Goal: Answer question/provide support: Share knowledge or assist other users

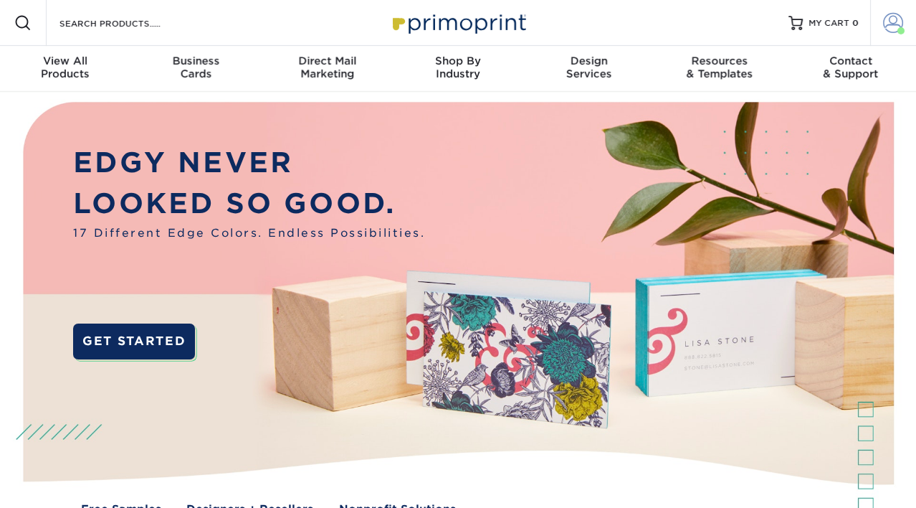
click at [904, 30] on span at bounding box center [901, 30] width 7 height 7
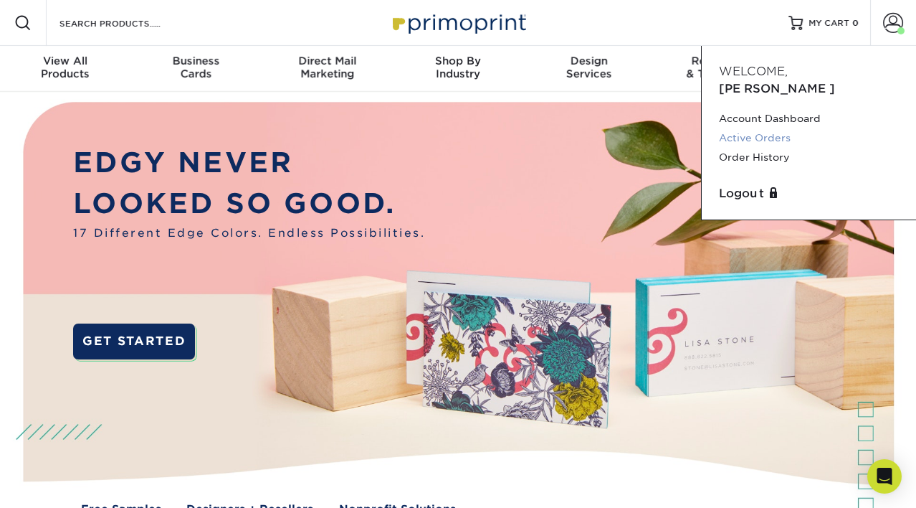
click at [752, 128] on link "Active Orders" at bounding box center [809, 137] width 180 height 19
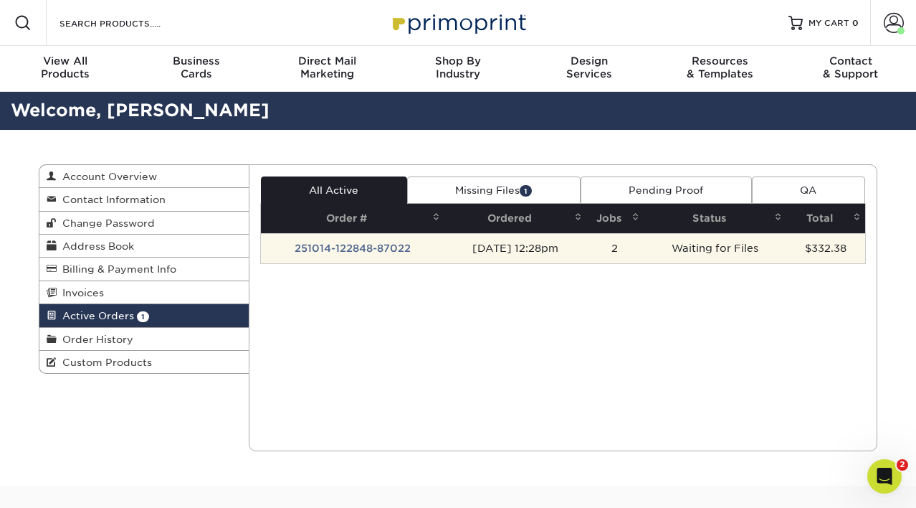
click at [341, 245] on td "251014-122848-87022" at bounding box center [353, 248] width 184 height 30
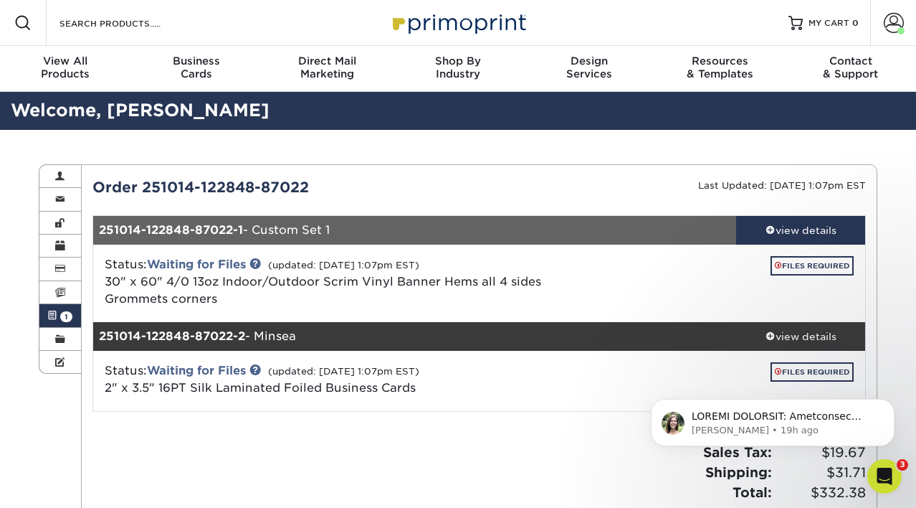
click at [809, 372] on html "Julie • 19h ago" at bounding box center [773, 419] width 287 height 100
click at [799, 270] on link "FILES REQUIRED" at bounding box center [812, 265] width 83 height 19
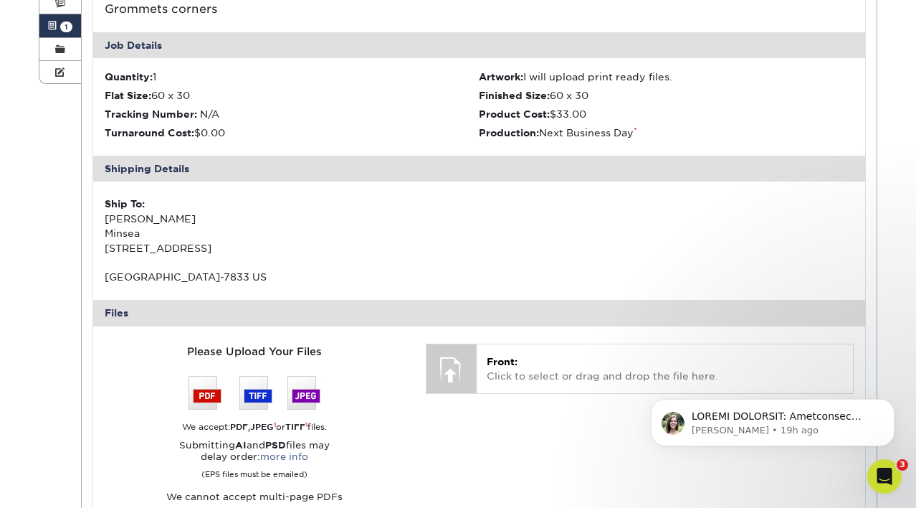
scroll to position [311, 0]
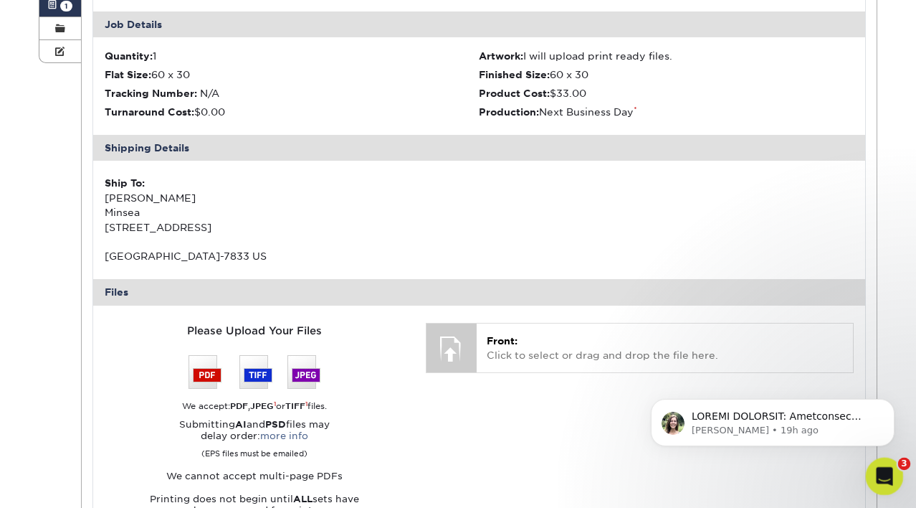
click at [881, 476] on icon "Open Intercom Messenger" at bounding box center [883, 473] width 10 height 11
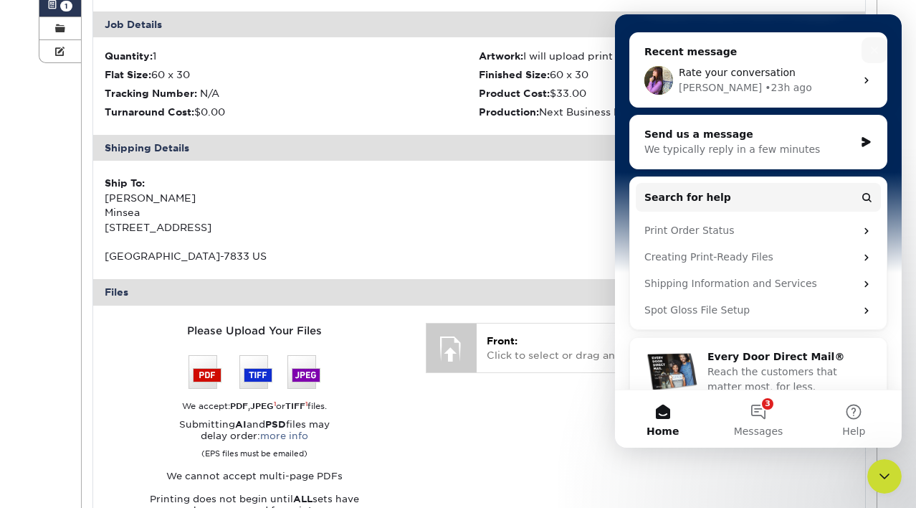
scroll to position [174, 0]
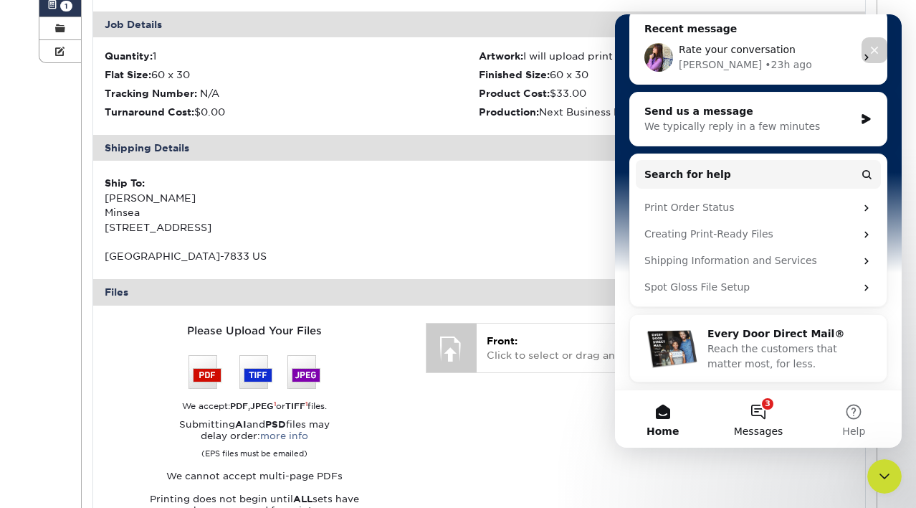
click at [766, 404] on button "3 Messages" at bounding box center [758, 418] width 95 height 57
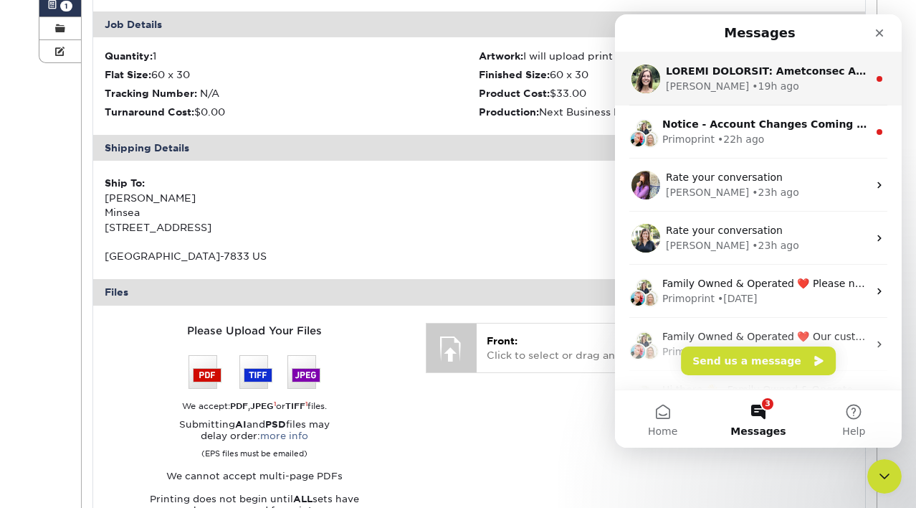
click at [760, 82] on div "Julie • 19h ago" at bounding box center [767, 86] width 202 height 15
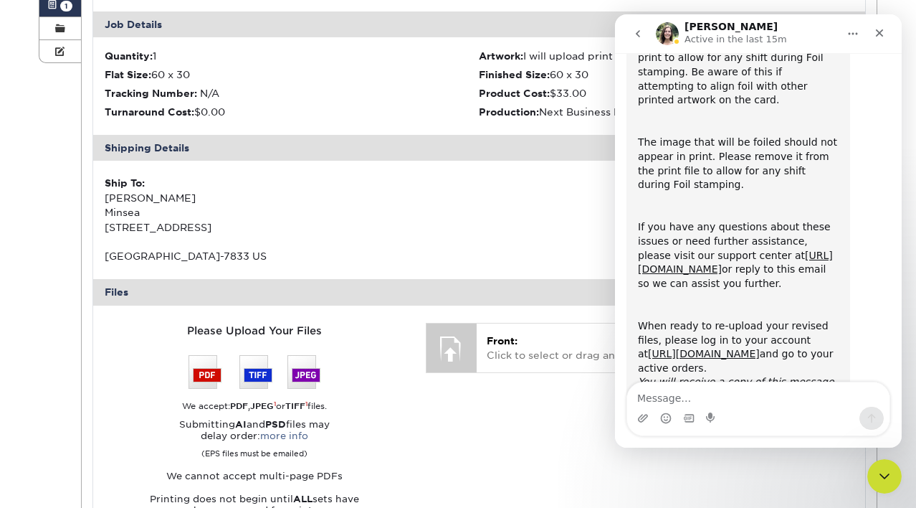
scroll to position [557, 0]
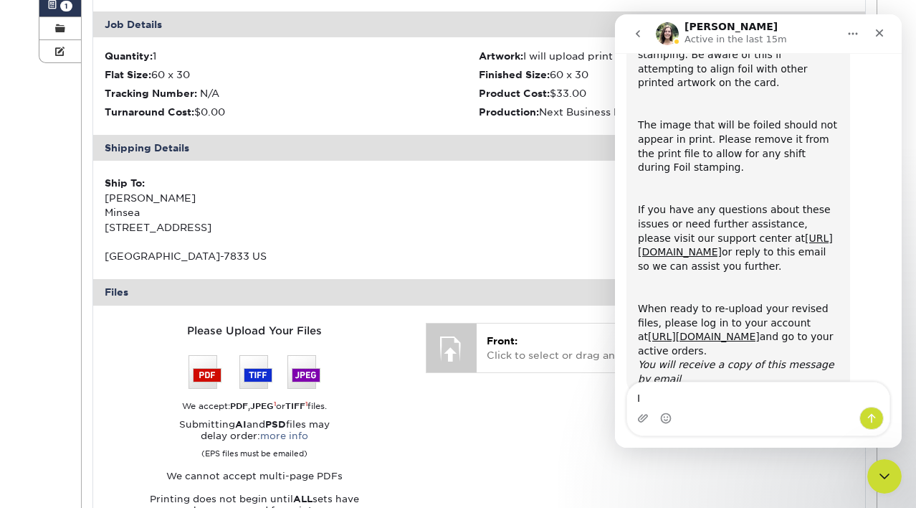
type textarea "I"
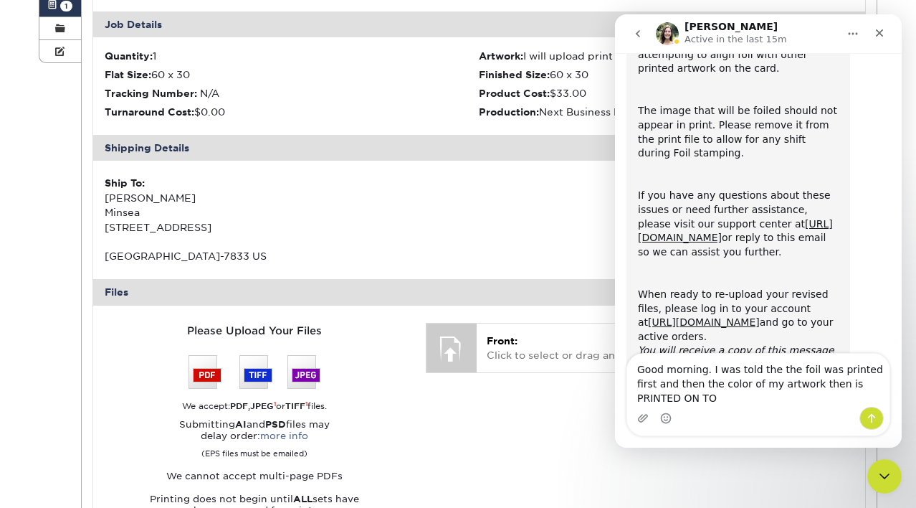
scroll to position [586, 0]
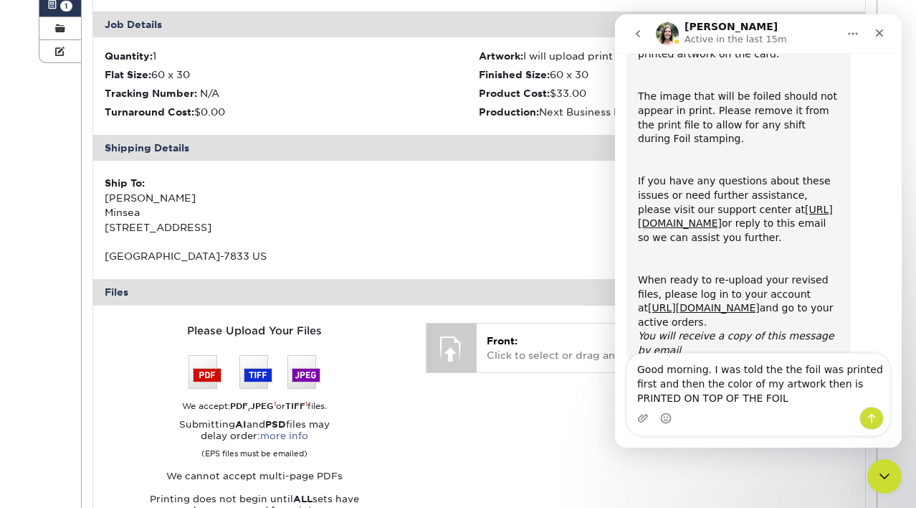
type textarea "Good morning. I was told the the foil was printed first and then the color of m…"
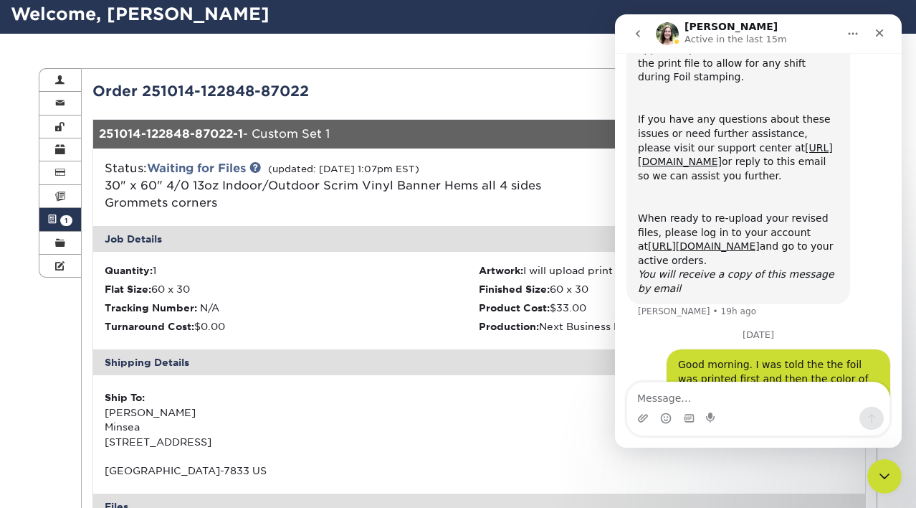
scroll to position [95, 0]
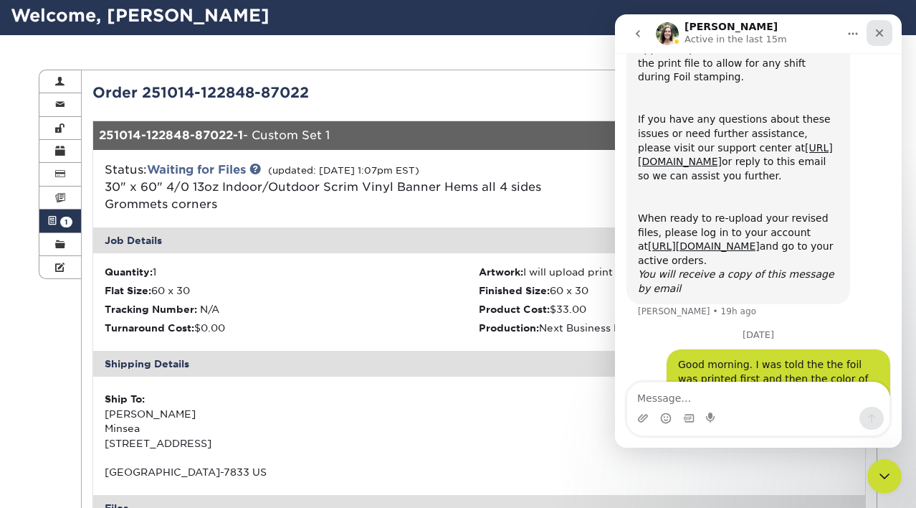
click at [882, 34] on icon "Close" at bounding box center [879, 32] width 11 height 11
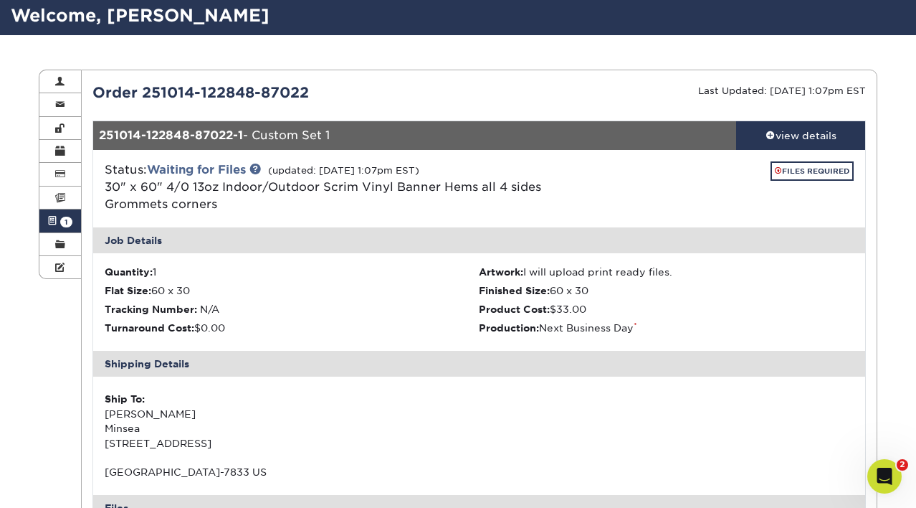
scroll to position [648, 0]
click at [900, 463] on span "2" at bounding box center [905, 464] width 13 height 13
click at [899, 465] on span "2" at bounding box center [905, 464] width 13 height 13
click at [877, 470] on icon "Open Intercom Messenger" at bounding box center [883, 475] width 24 height 24
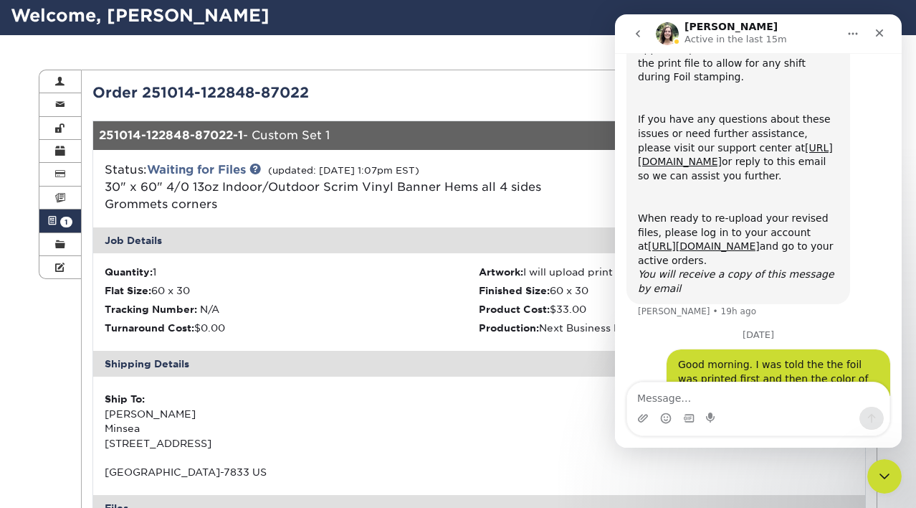
click at [638, 29] on icon "go back" at bounding box center [638, 33] width 11 height 11
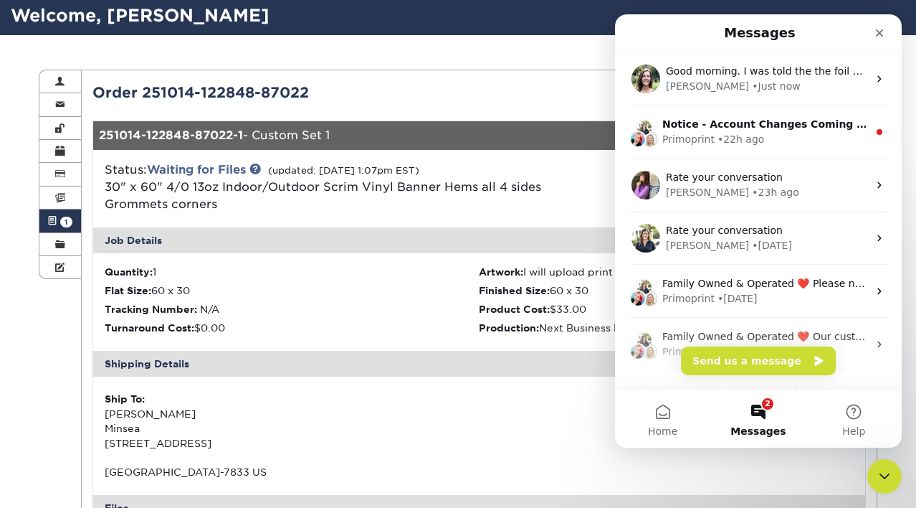
scroll to position [0, 0]
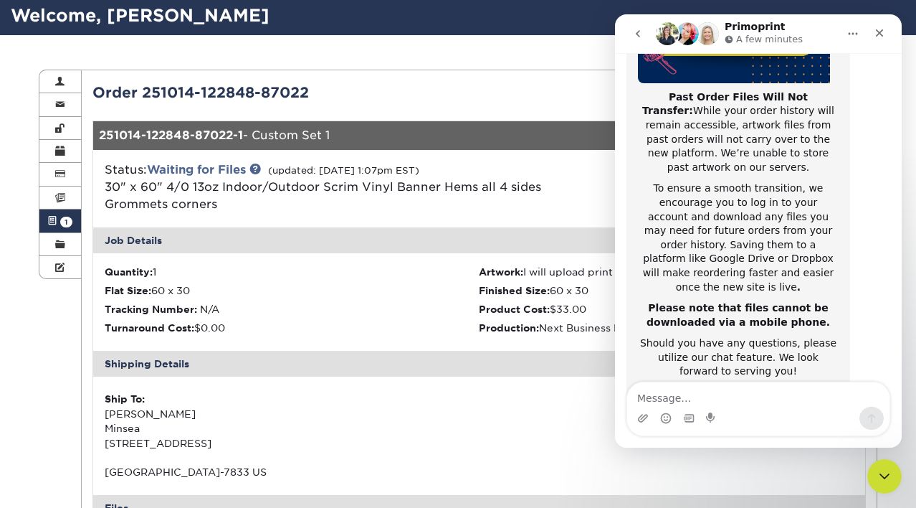
scroll to position [299, 0]
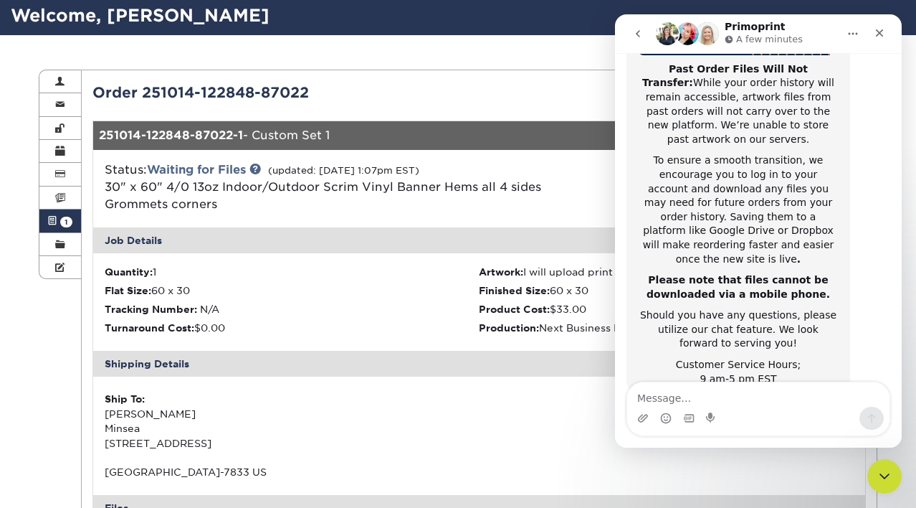
click at [639, 28] on icon "go back" at bounding box center [638, 33] width 11 height 11
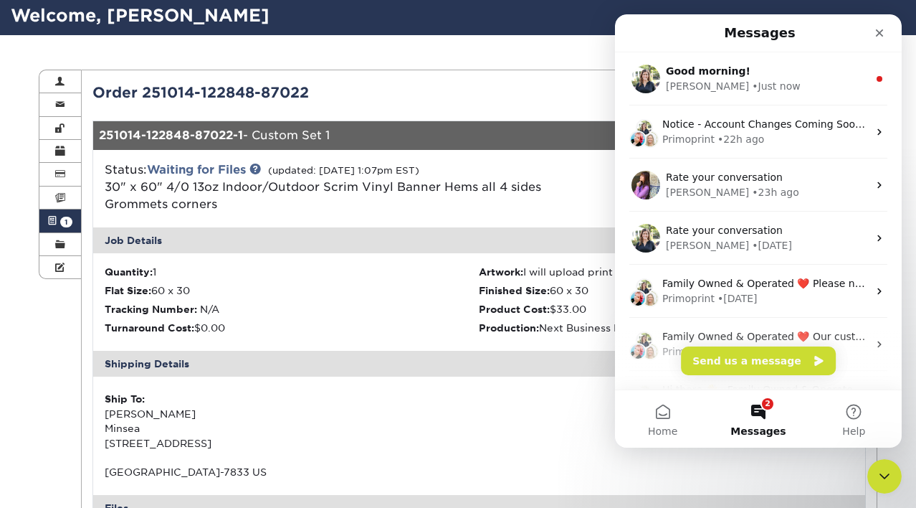
scroll to position [0, 0]
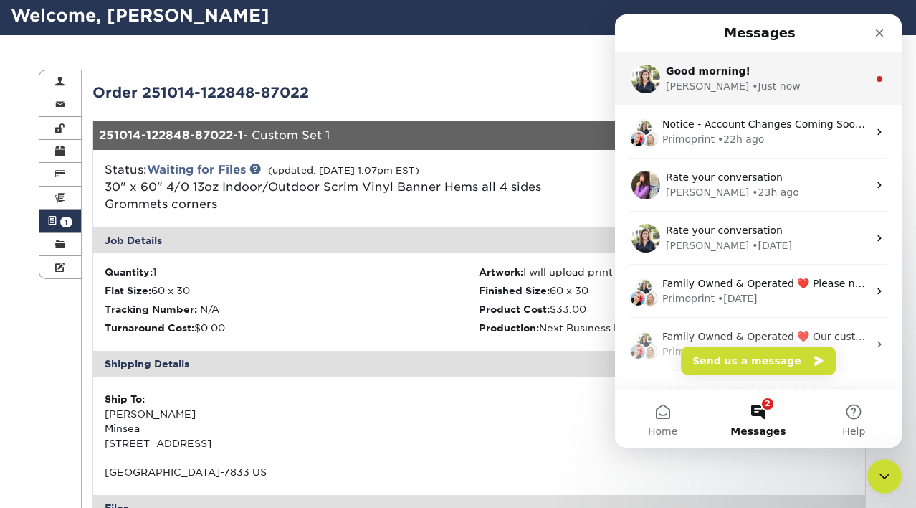
click at [752, 80] on div "• Just now" at bounding box center [776, 86] width 48 height 15
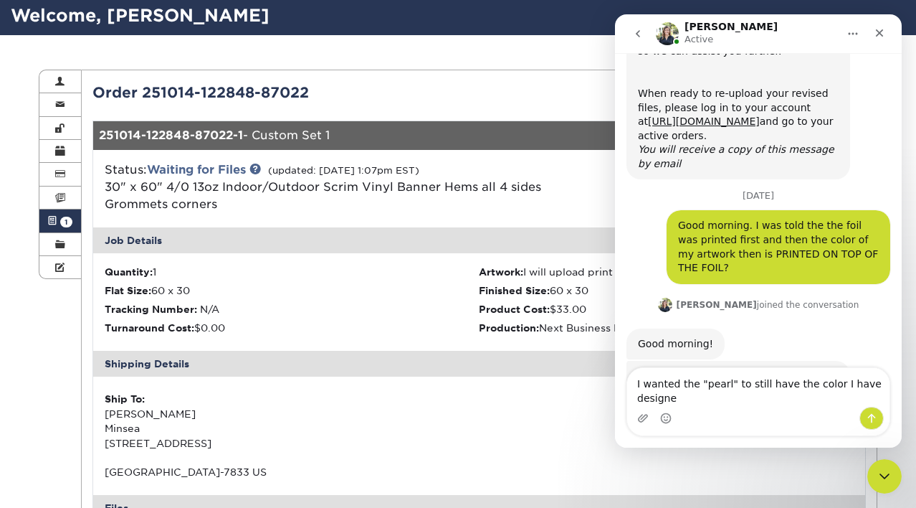
scroll to position [785, 0]
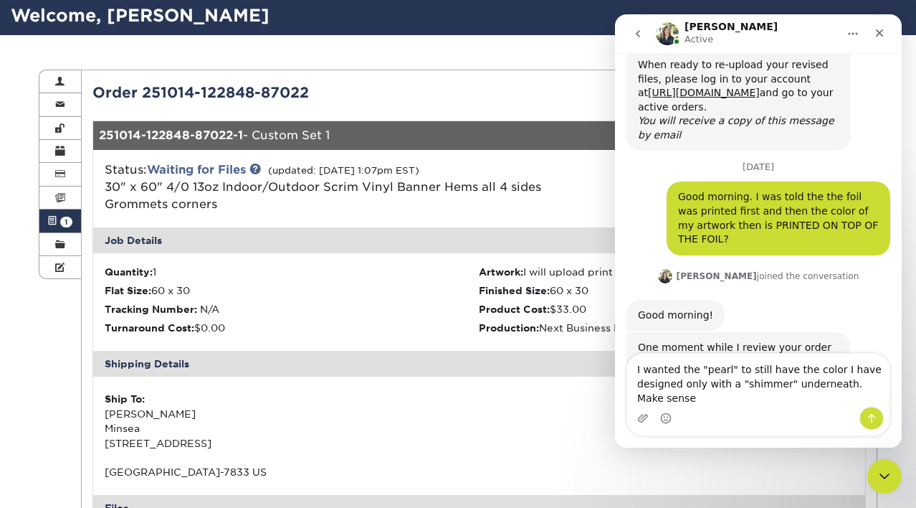
type textarea "I wanted the "pearl" to still have the color I have designed only with a "shimm…"
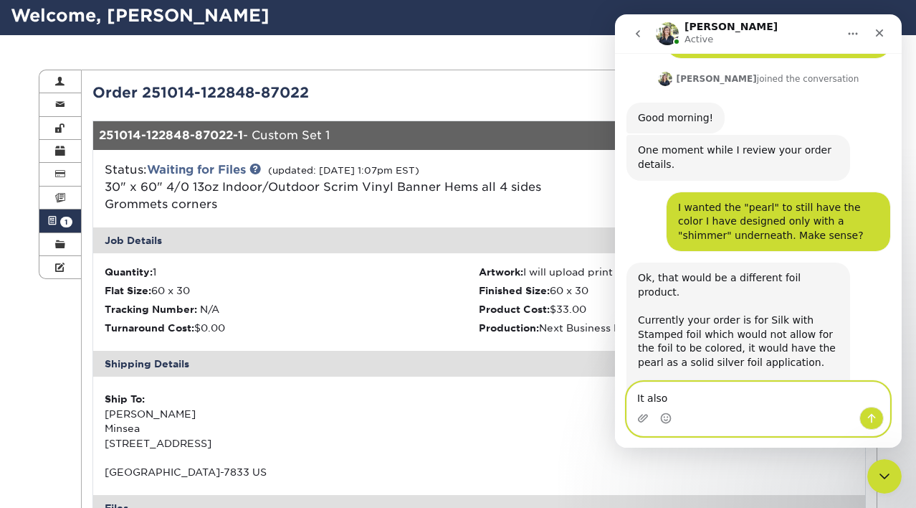
scroll to position [1066, 0]
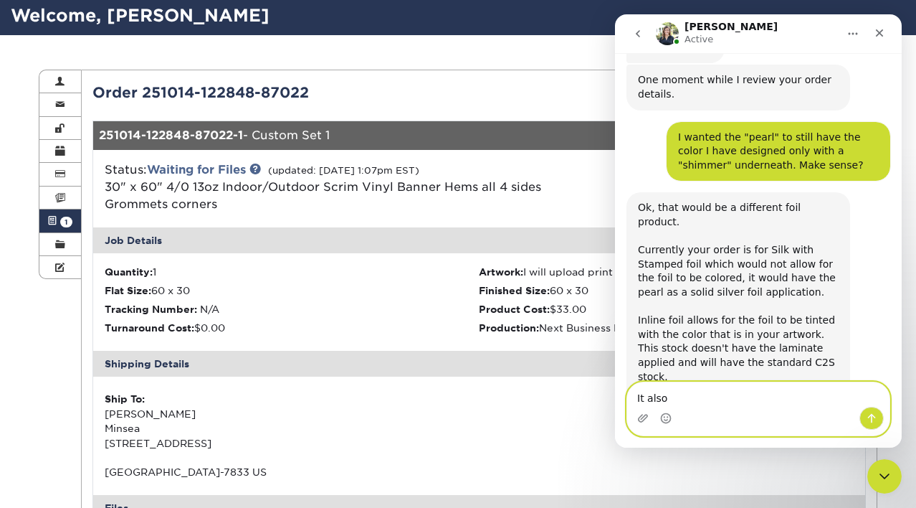
drag, startPoint x: 671, startPoint y: 403, endPoint x: 617, endPoint y: 387, distance: 56.3
click at [616, 387] on div "It also It also" at bounding box center [758, 409] width 287 height 55
type textarea "yes"
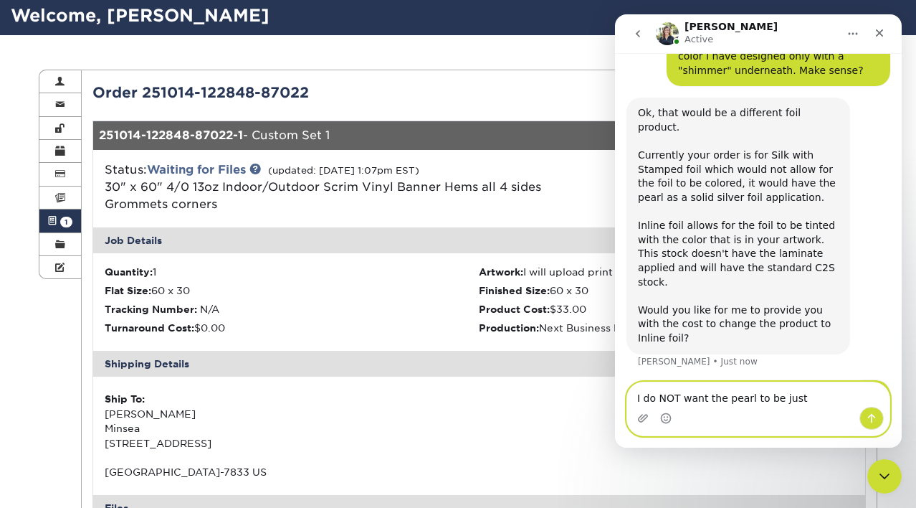
scroll to position [1165, 0]
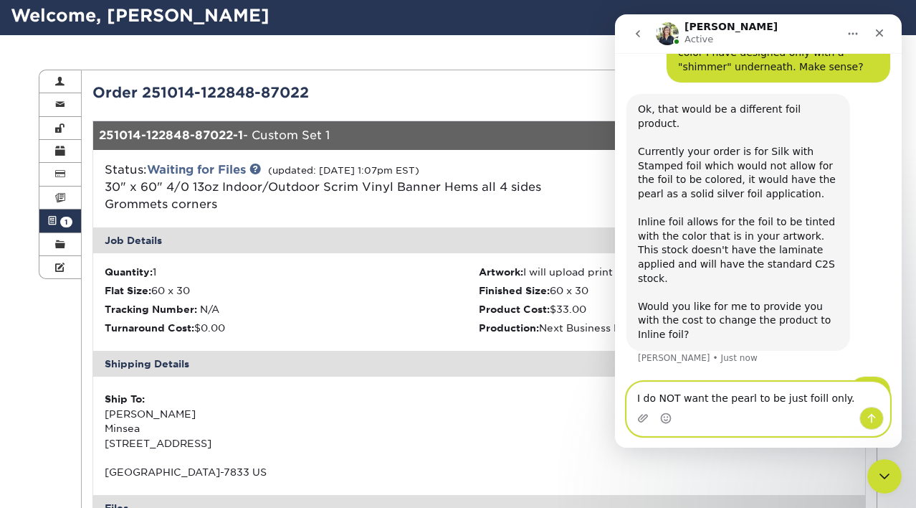
type textarea "I do NOT want the pearl to be just foil only."
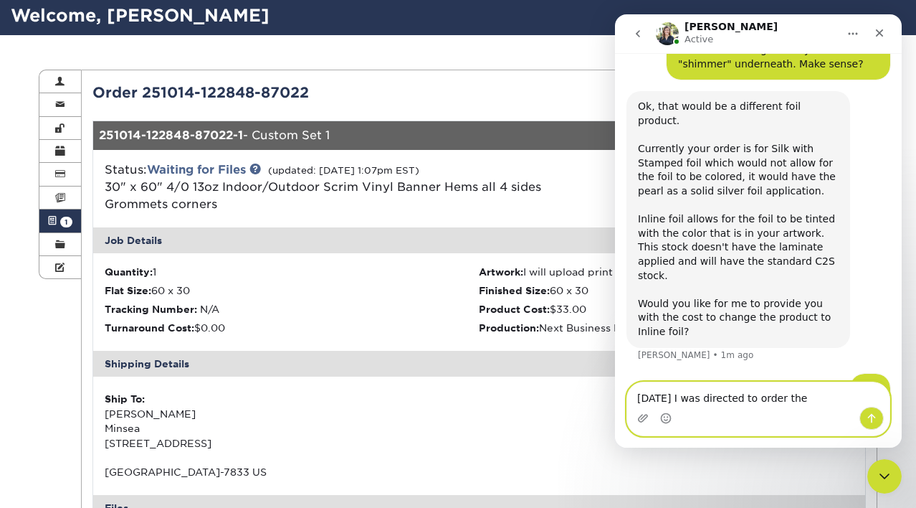
scroll to position [1197, 0]
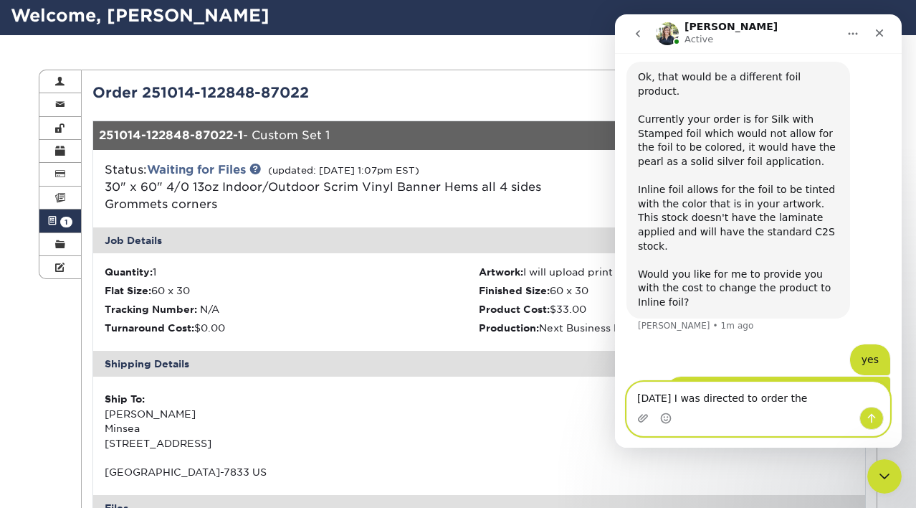
drag, startPoint x: 805, startPoint y: 404, endPoint x: 607, endPoint y: 392, distance: 198.3
click at [615, 392] on html "Irene Active Welcome to Primoprint. ACTION REQUIRED: Primoprint Order 251014-12…" at bounding box center [758, 230] width 287 height 433
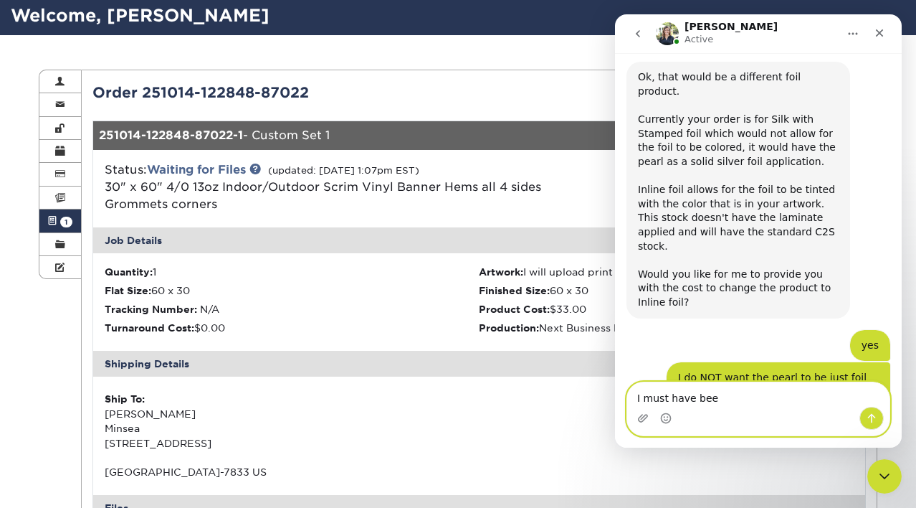
scroll to position [1198, 0]
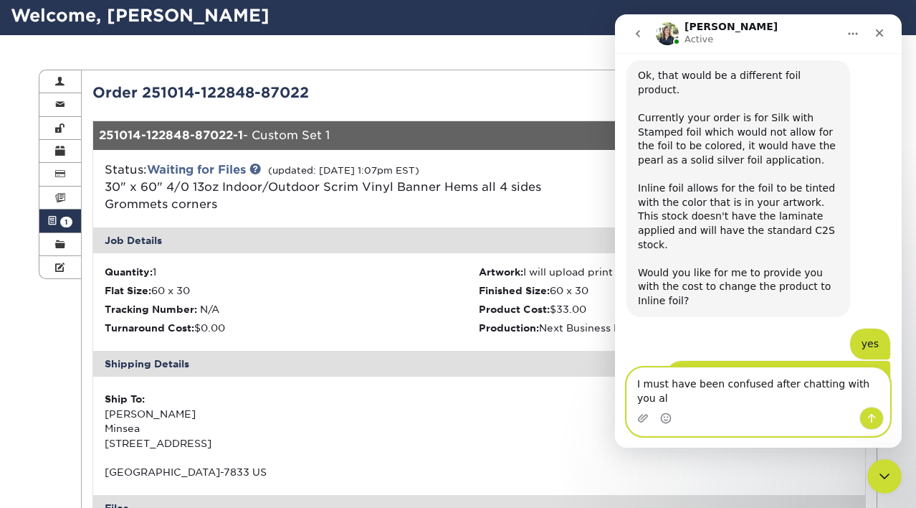
type textarea "I must have been confused after chatting with you all"
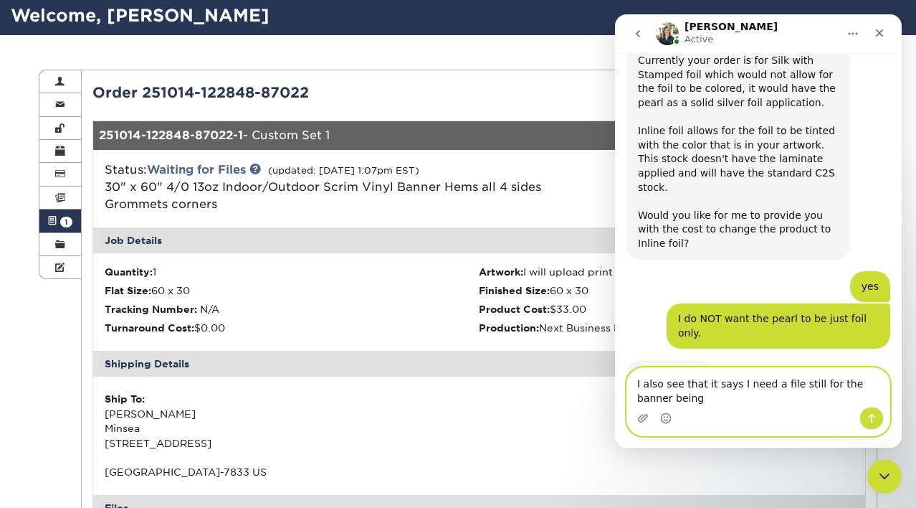
scroll to position [1270, 0]
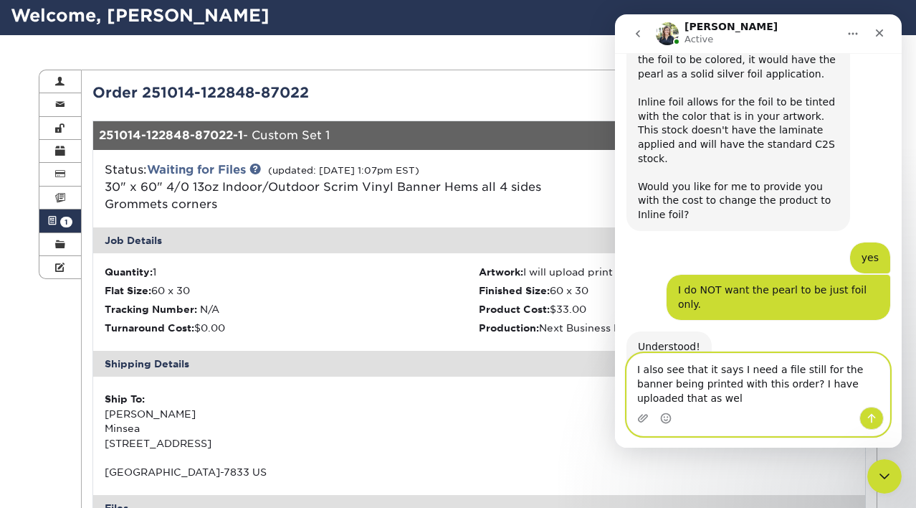
type textarea "I also see that it says I need a file still for the banner being printed with t…"
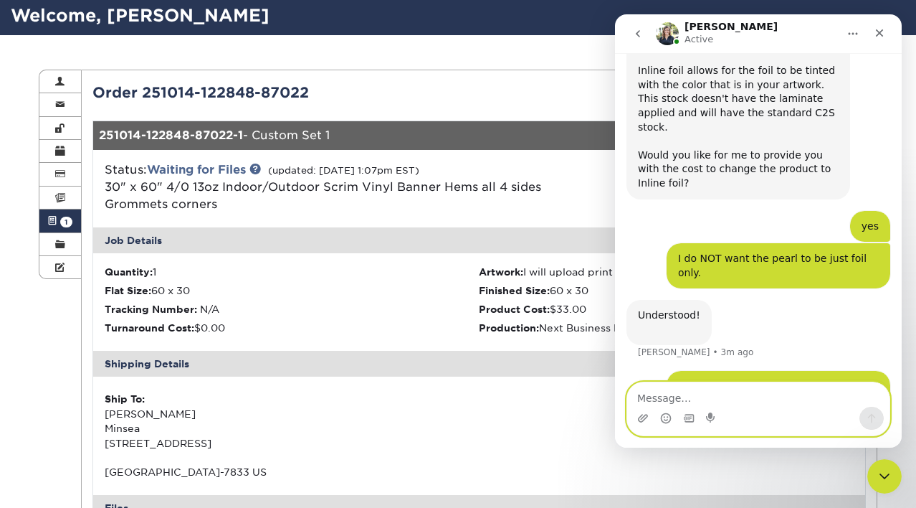
scroll to position [1371, 0]
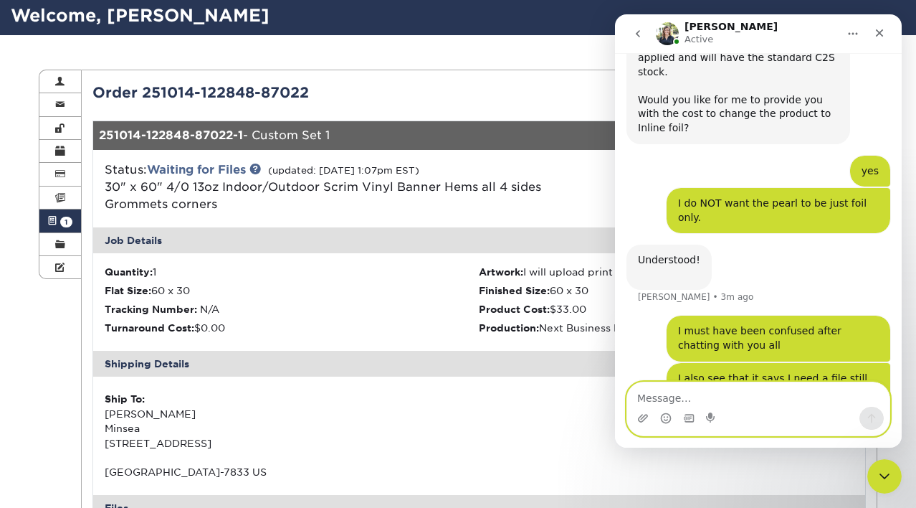
click at [729, 394] on textarea "Message…" at bounding box center [758, 394] width 262 height 24
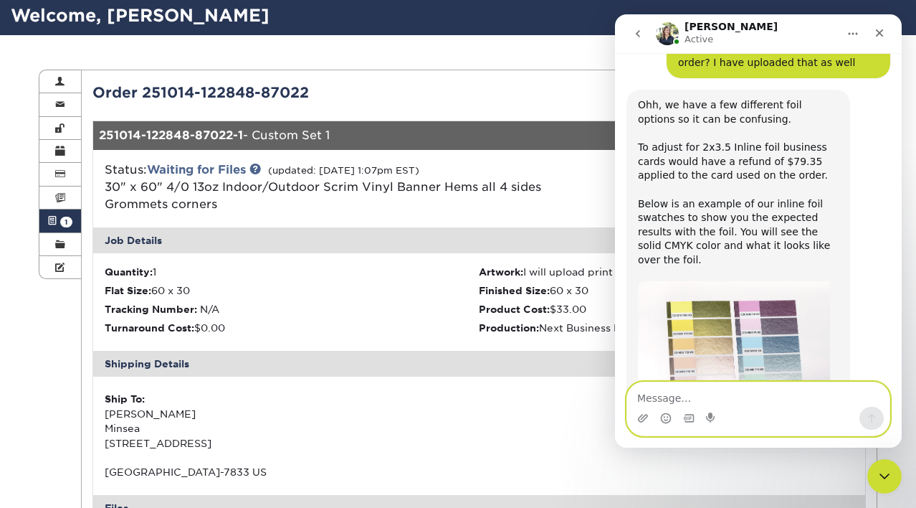
scroll to position [1740, 0]
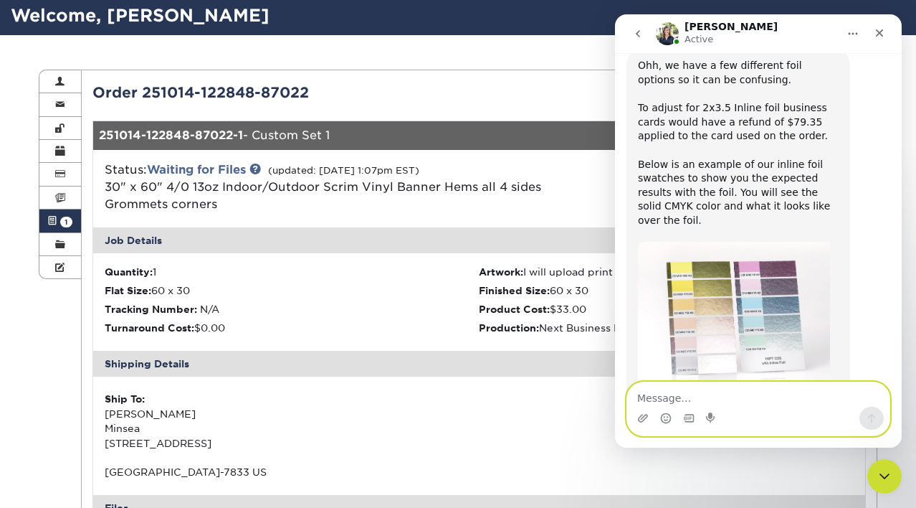
click at [668, 390] on textarea "Message…" at bounding box center [758, 394] width 262 height 24
type textarea "That is what I would prefer."
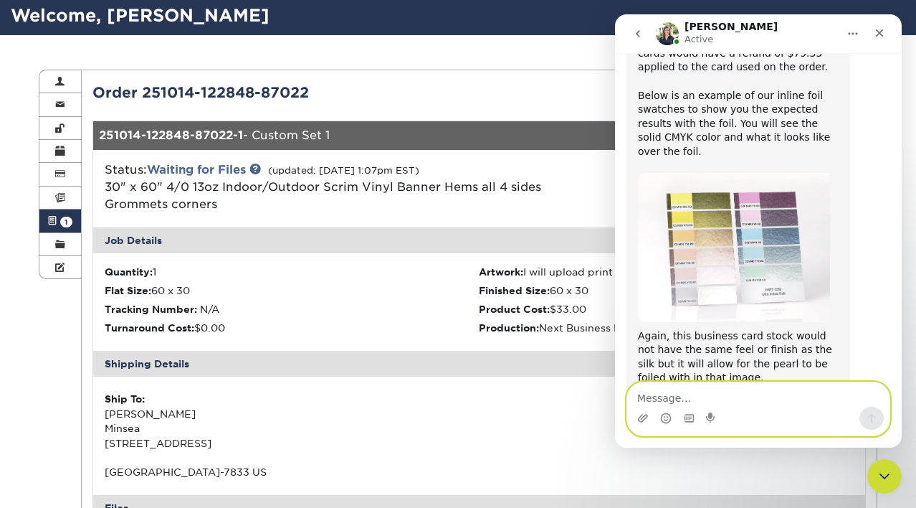
scroll to position [1838, 0]
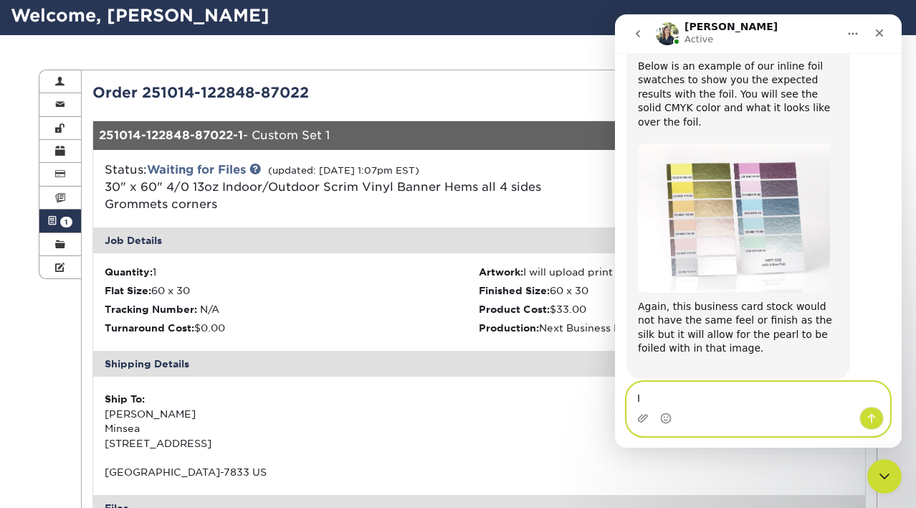
type textarea "I"
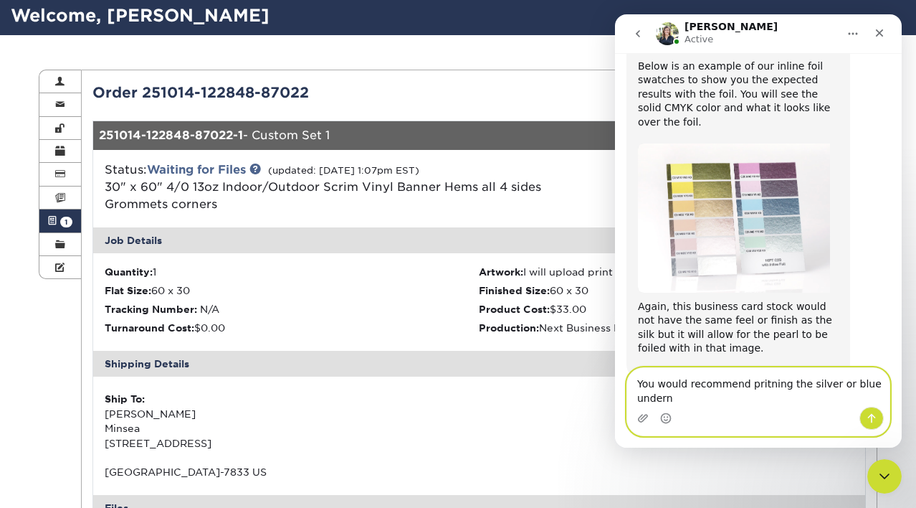
scroll to position [1852, 0]
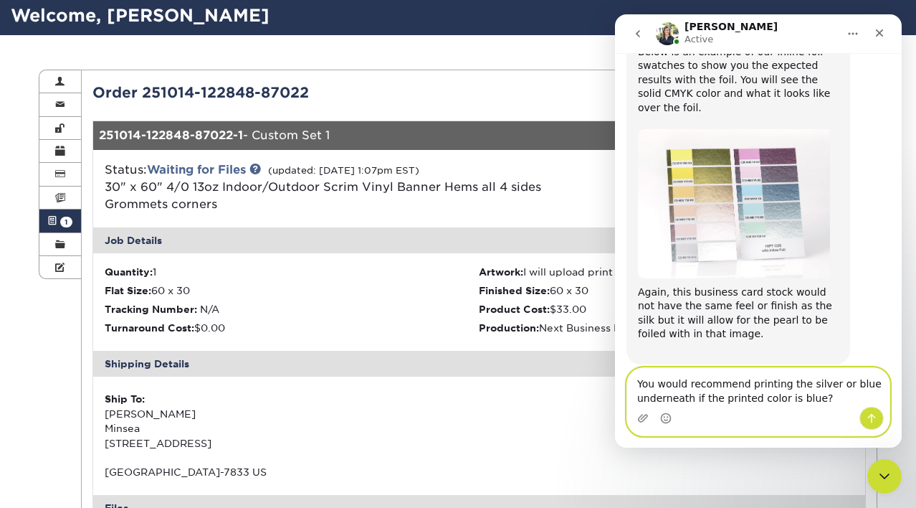
click at [839, 400] on textarea "You would recommend printing the silver or blue underneath if the printed color…" at bounding box center [758, 387] width 262 height 39
type textarea "You would recommend printing the silver or blue underneath if the printed color…"
click at [869, 409] on button "Send a message…" at bounding box center [872, 418] width 24 height 23
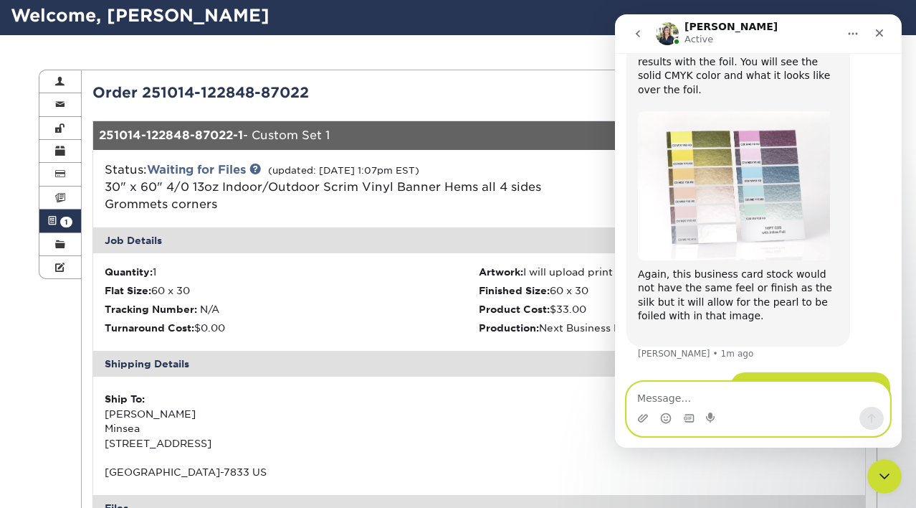
scroll to position [1885, 0]
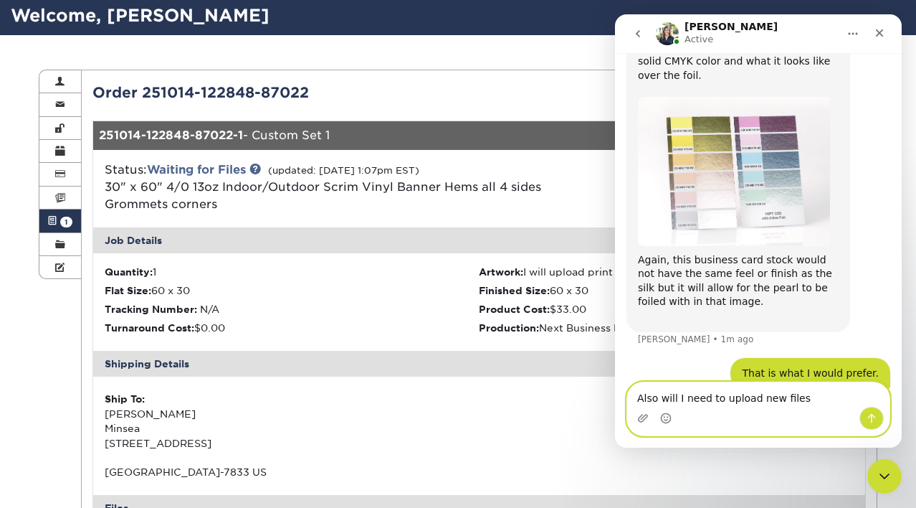
type textarea "Also will I need to upload new files?"
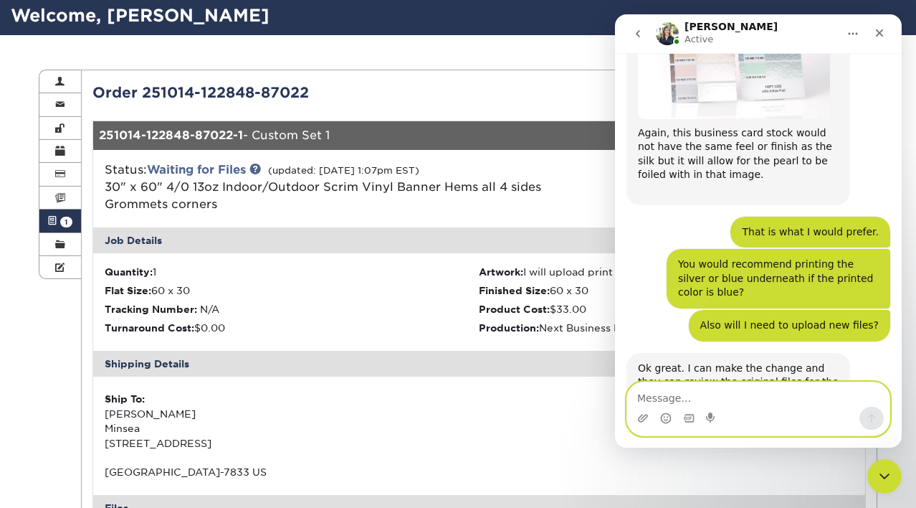
scroll to position [2017, 0]
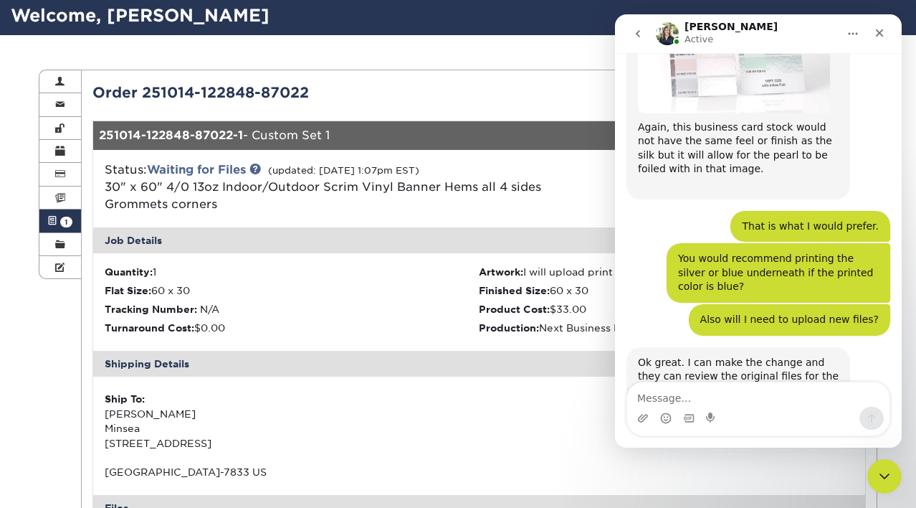
click at [446, 372] on div "Shipping Details" at bounding box center [479, 364] width 773 height 26
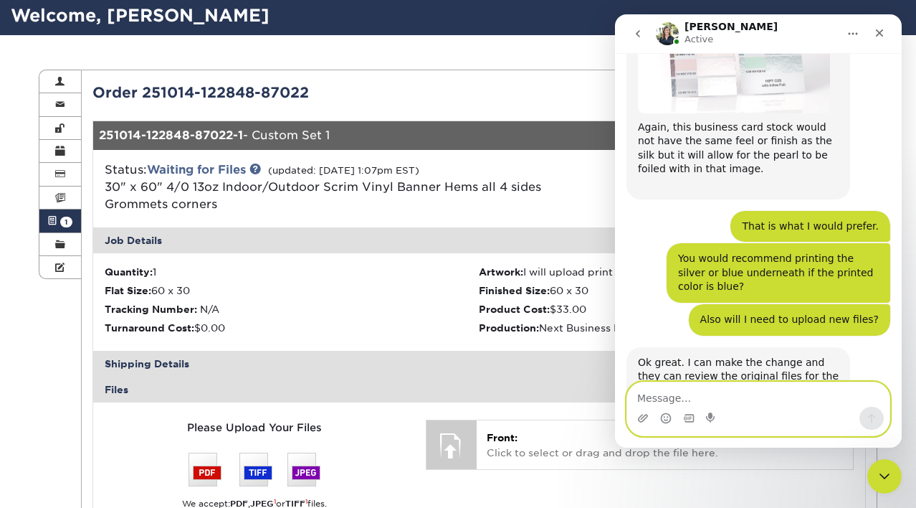
click at [673, 397] on textarea "Message…" at bounding box center [758, 394] width 262 height 24
type textarea "W"
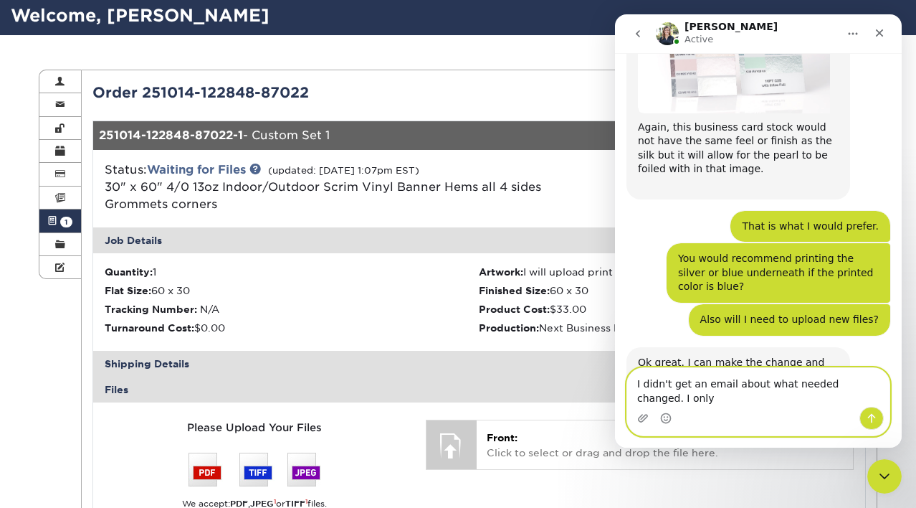
scroll to position [2032, 0]
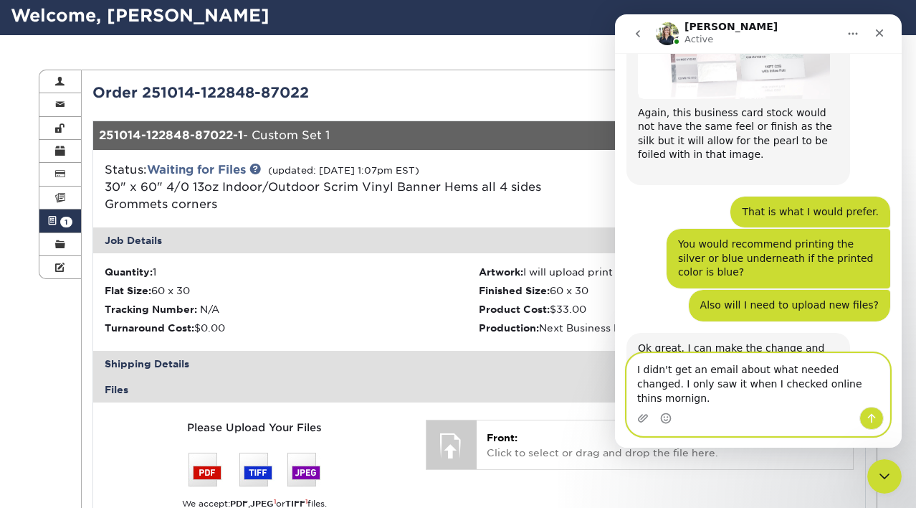
click at [633, 384] on textarea "I didn't get an email about what needed changed. I only saw it when I checked o…" at bounding box center [758, 380] width 262 height 53
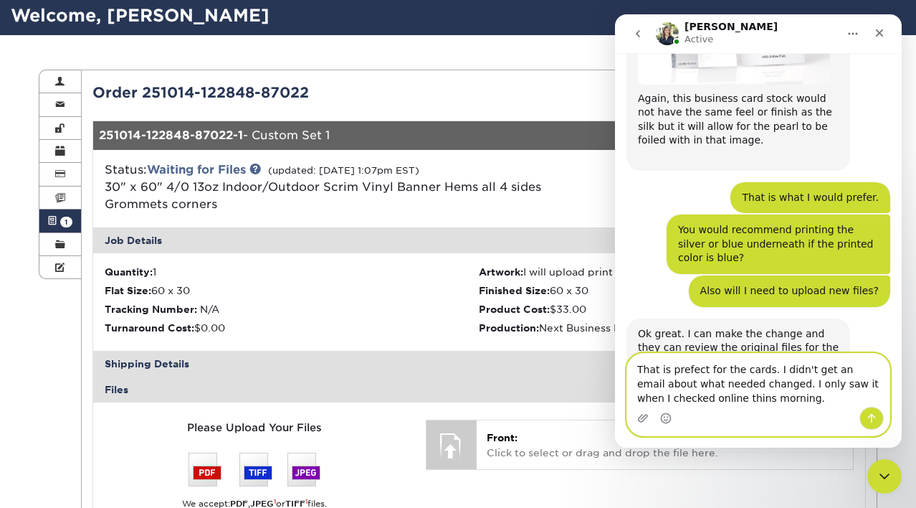
click at [736, 371] on textarea "That is prefect for the cards. I didn't get an email about what needed changed.…" at bounding box center [758, 380] width 262 height 53
drag, startPoint x: 759, startPoint y: 389, endPoint x: 708, endPoint y: 395, distance: 52.0
click at [758, 389] on textarea "That is prefect for the business cards. I didn't get an email about what needed…" at bounding box center [758, 380] width 262 height 53
click at [794, 385] on textarea "That is prefect for the business cards. I didn't get an email about what needed…" at bounding box center [758, 380] width 262 height 53
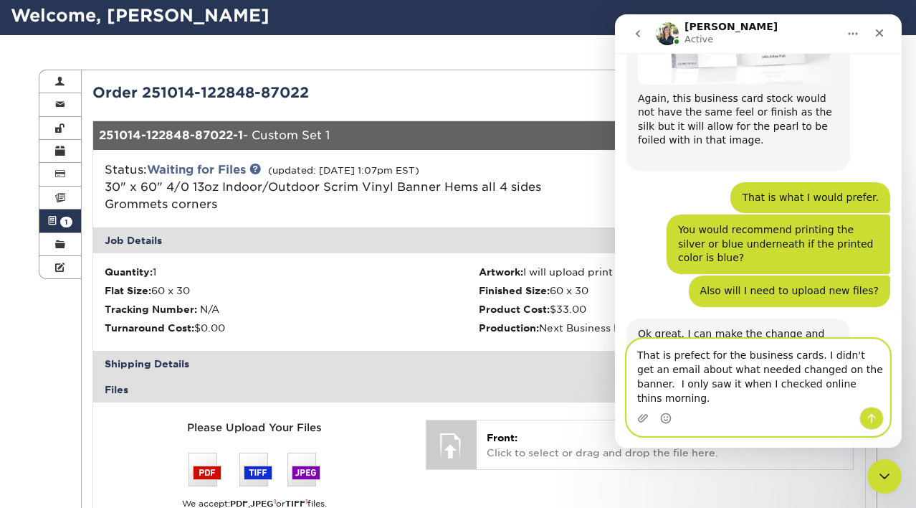
type textarea "That is prefect for the business cards. I didn't get an email about what needed…"
click at [881, 413] on button "Send a message…" at bounding box center [872, 418] width 24 height 23
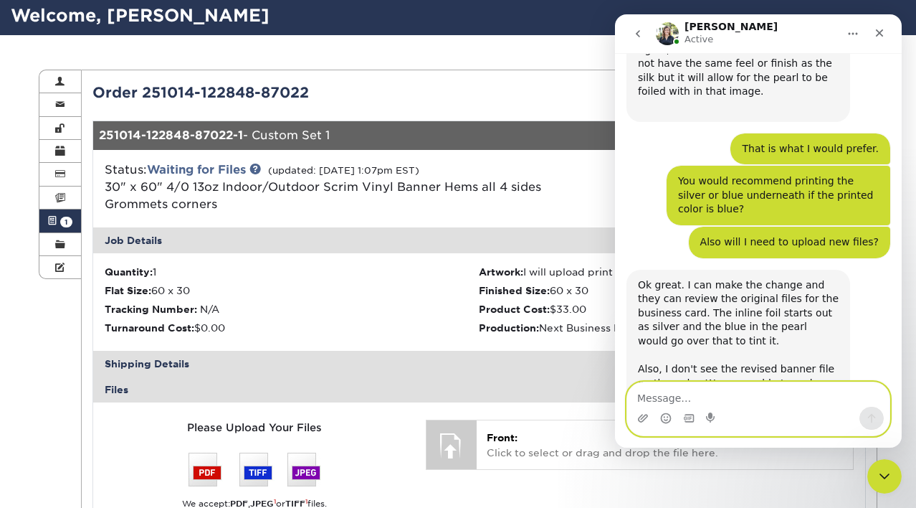
scroll to position [2102, 0]
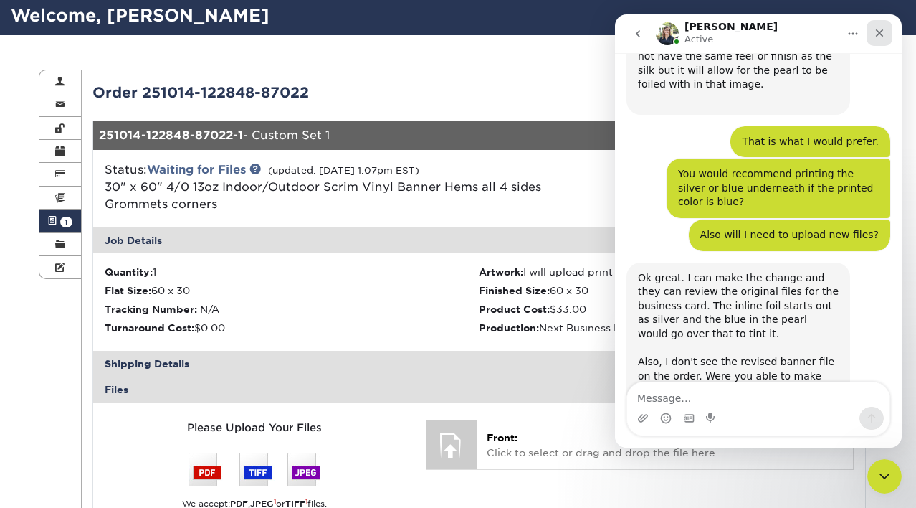
click at [874, 37] on icon "Close" at bounding box center [879, 32] width 11 height 11
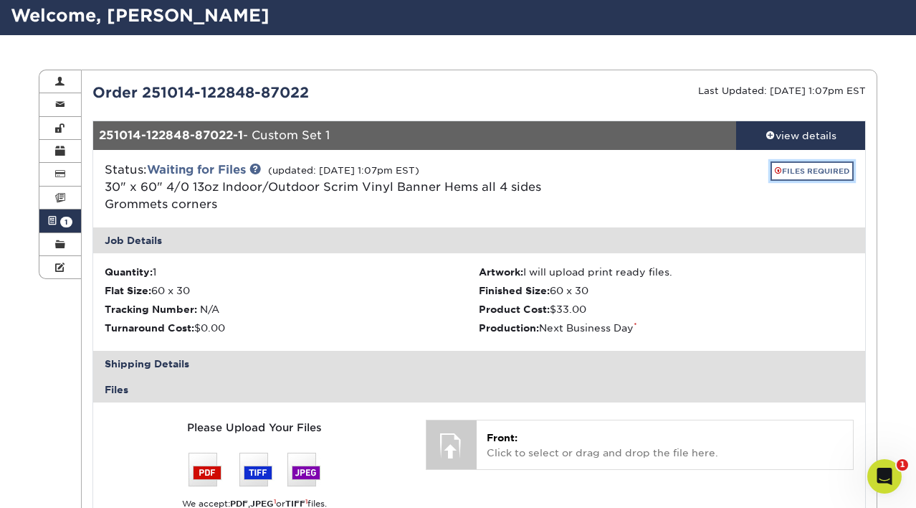
click at [787, 169] on link "FILES REQUIRED" at bounding box center [812, 170] width 83 height 19
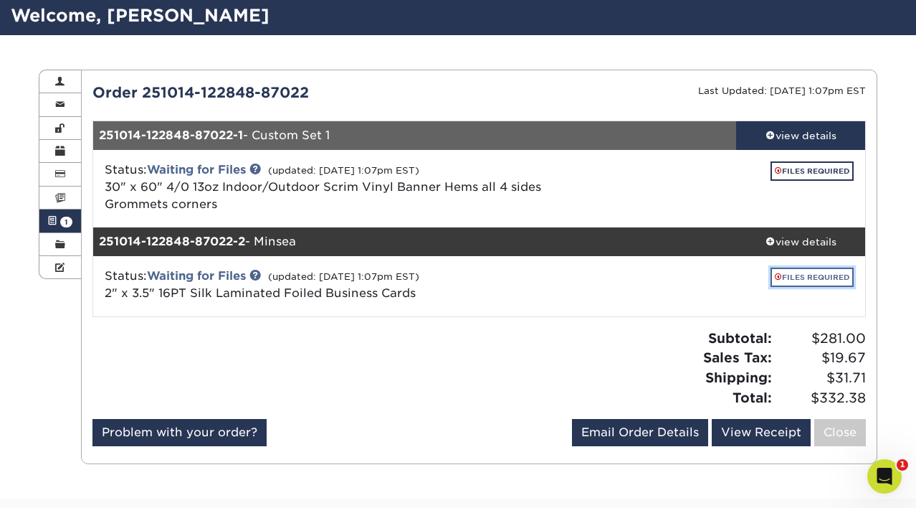
click at [798, 275] on link "FILES REQUIRED" at bounding box center [812, 276] width 83 height 19
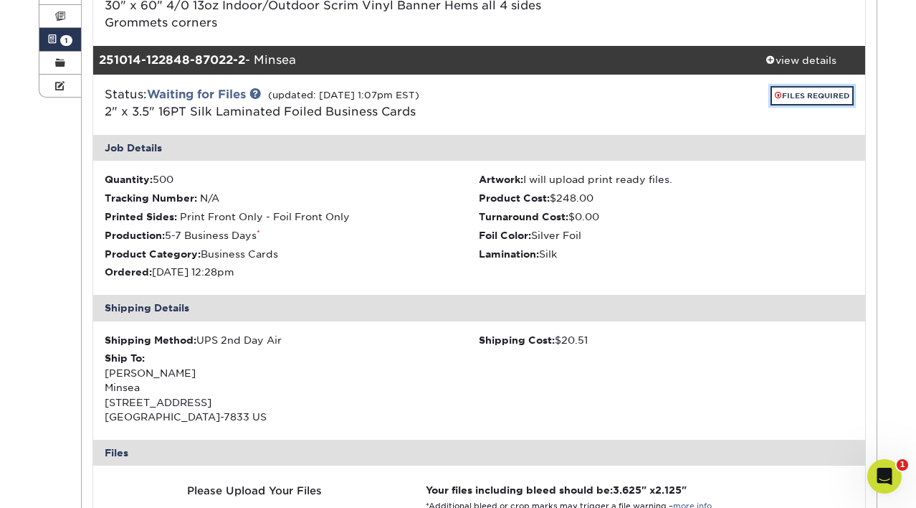
scroll to position [251, 0]
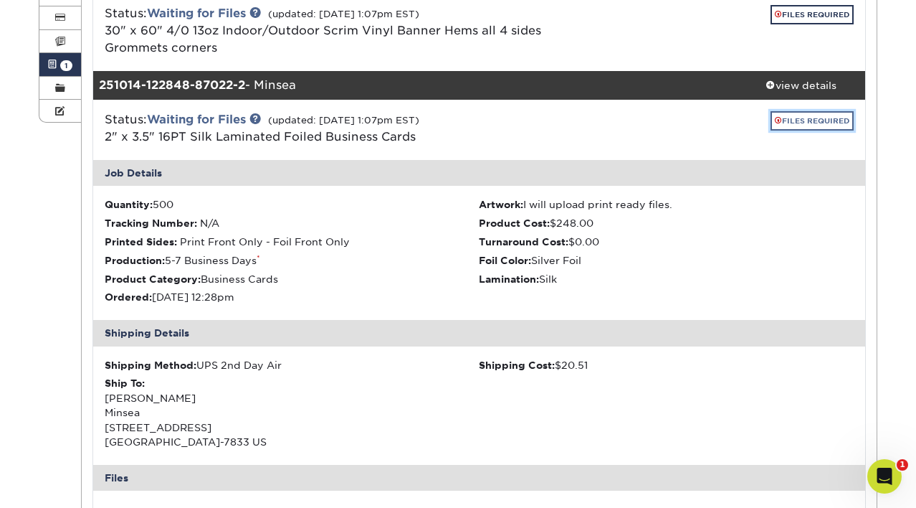
click at [790, 118] on link "FILES REQUIRED" at bounding box center [812, 120] width 83 height 19
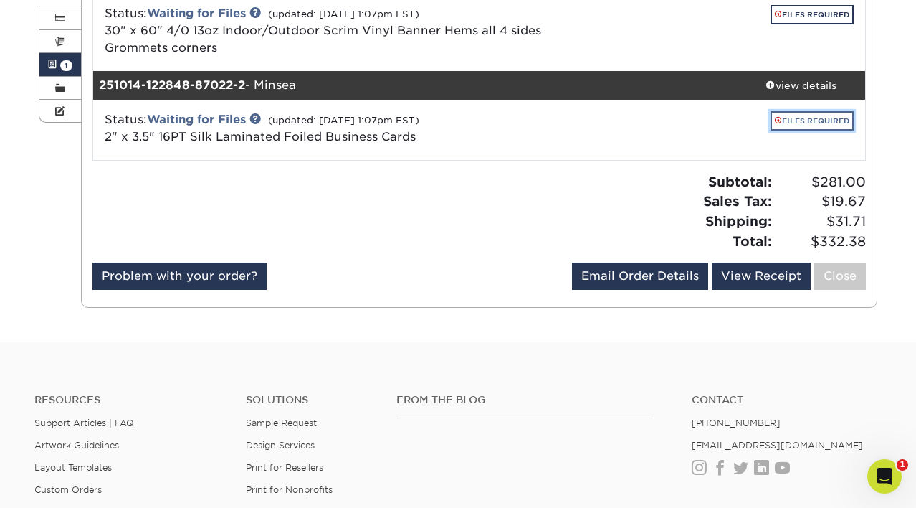
click at [790, 118] on link "FILES REQUIRED" at bounding box center [812, 120] width 83 height 19
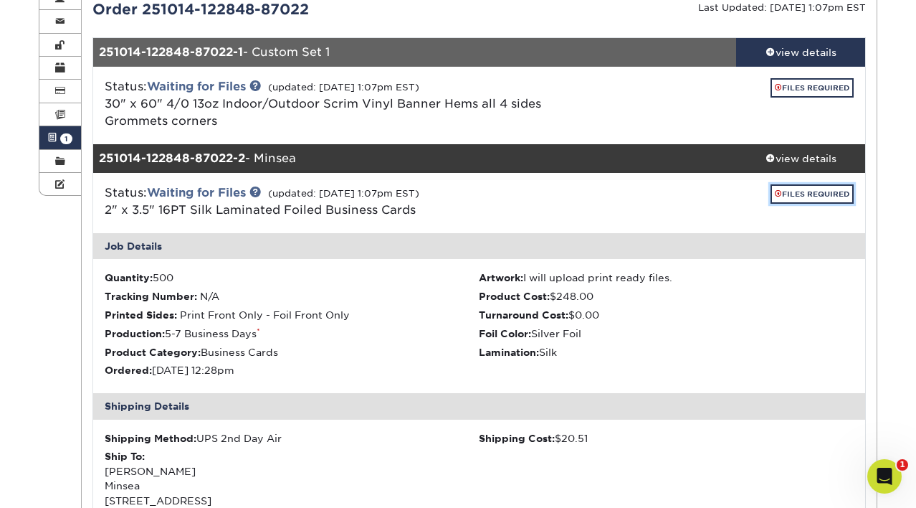
scroll to position [148, 0]
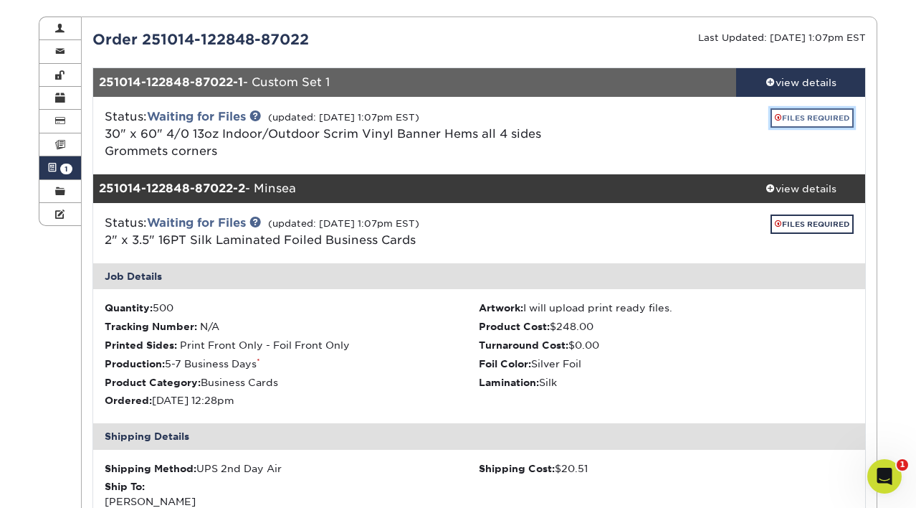
click at [811, 111] on link "FILES REQUIRED" at bounding box center [812, 117] width 83 height 19
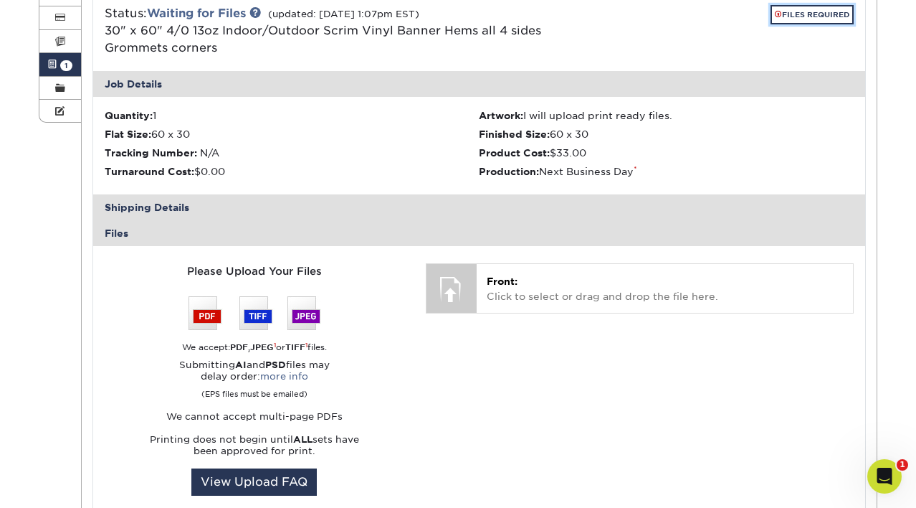
scroll to position [377, 0]
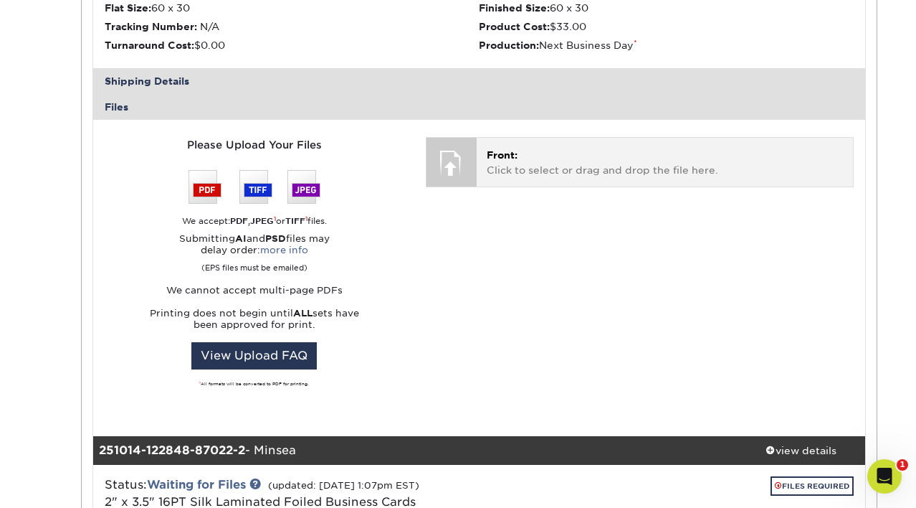
click at [464, 153] on div at bounding box center [452, 163] width 50 height 50
click at [540, 167] on p "Front: Click to select or drag and drop the file here." at bounding box center [665, 162] width 356 height 29
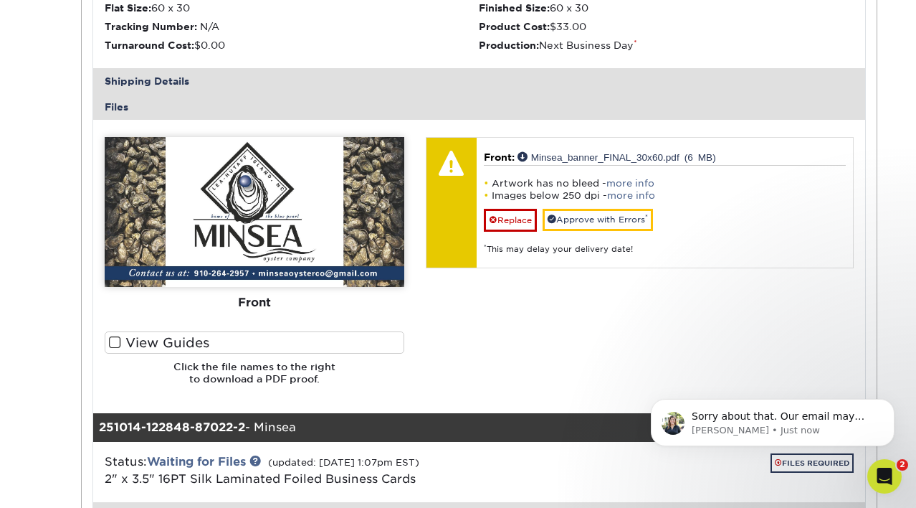
scroll to position [2299, 0]
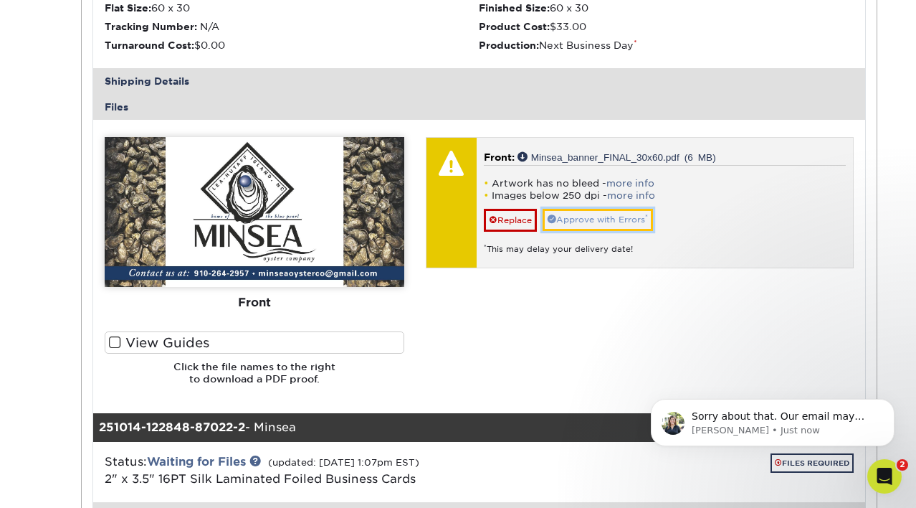
click at [628, 222] on link "Approve with Errors *" at bounding box center [598, 220] width 110 height 22
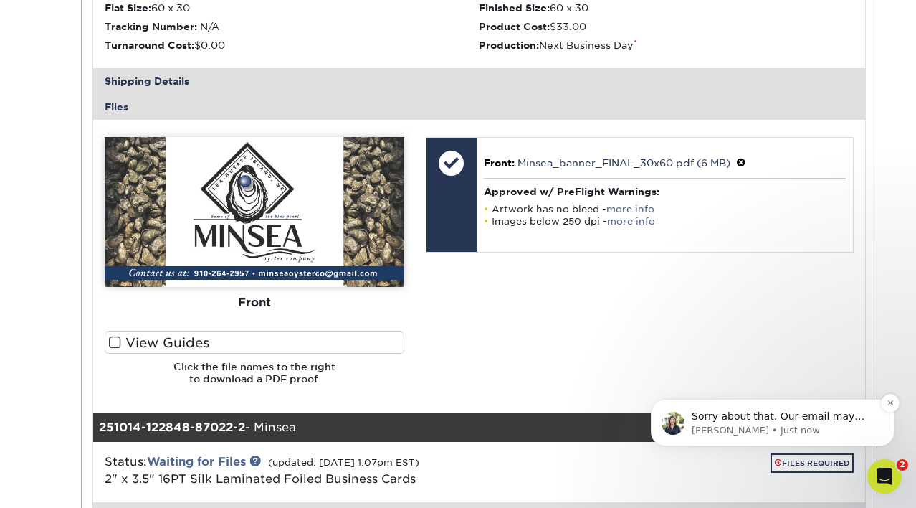
click at [721, 427] on p "Irene • Just now" at bounding box center [784, 430] width 185 height 13
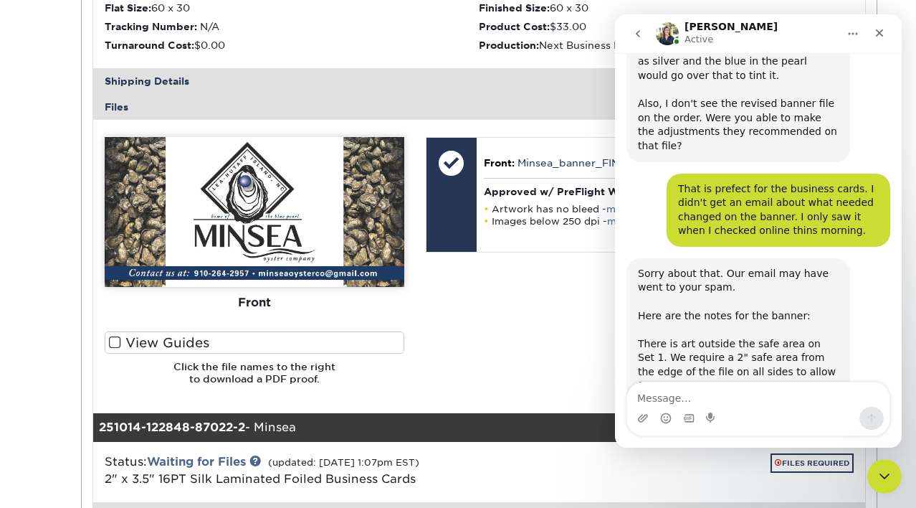
scroll to position [2360, 0]
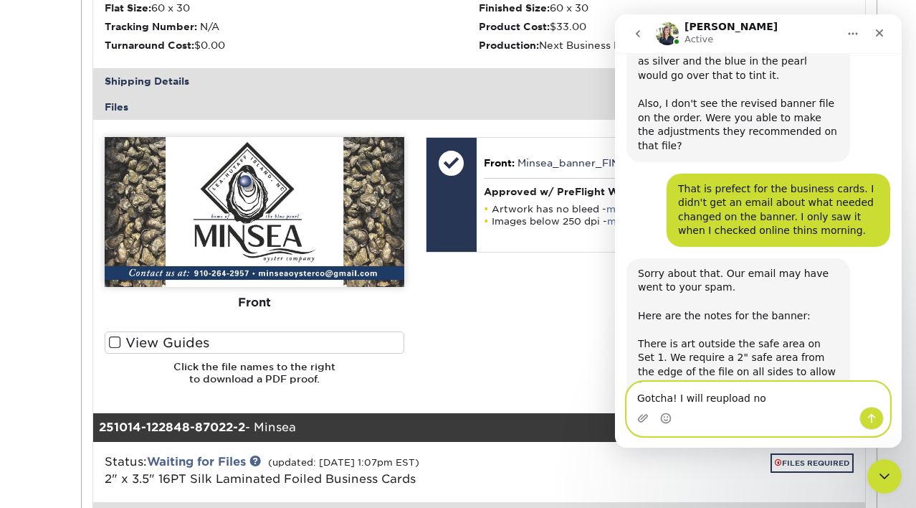
type textarea "Gotcha! I will reupload now"
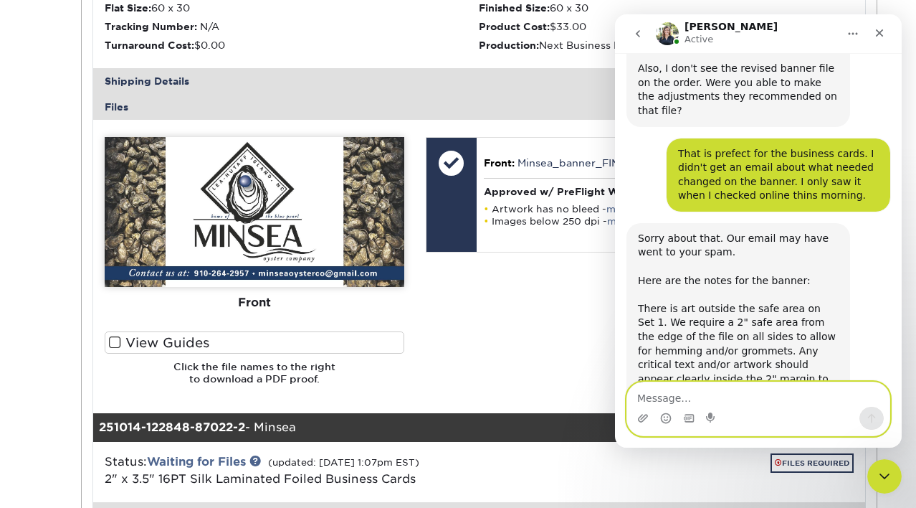
scroll to position [2403, 0]
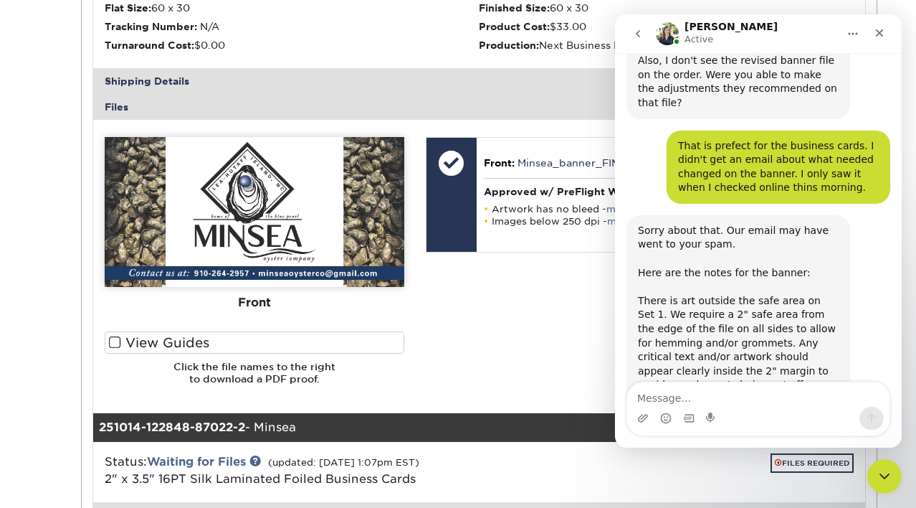
click at [535, 310] on div "Front: Click to select or drag and drop the file here. Choose file Minsea_banne…" at bounding box center [640, 266] width 450 height 259
drag, startPoint x: 876, startPoint y: 34, endPoint x: 1449, endPoint y: 100, distance: 576.9
click at [876, 34] on icon "Close" at bounding box center [879, 32] width 11 height 11
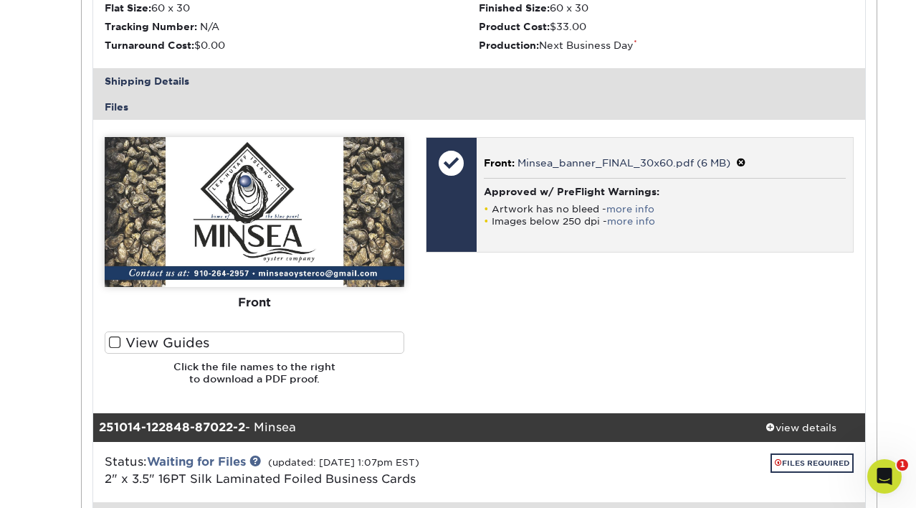
click at [739, 161] on span at bounding box center [741, 162] width 10 height 11
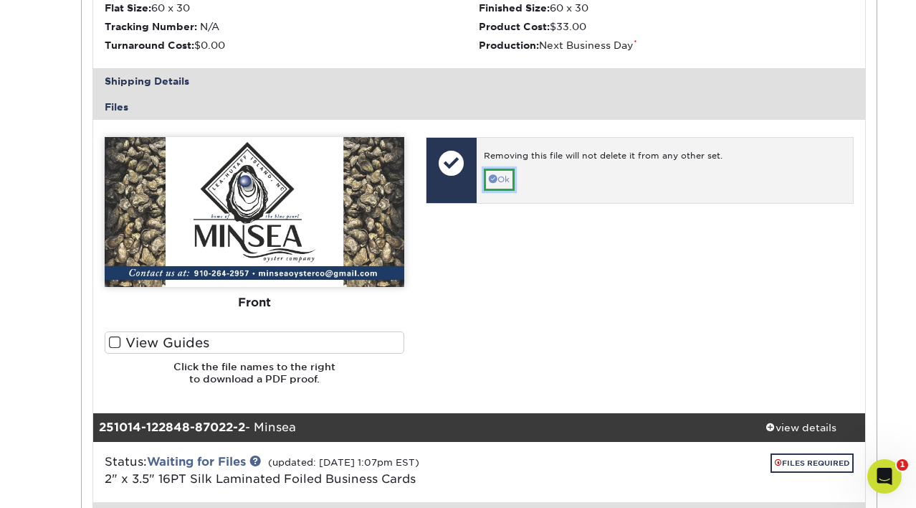
click at [506, 180] on link "Ok" at bounding box center [499, 180] width 31 height 22
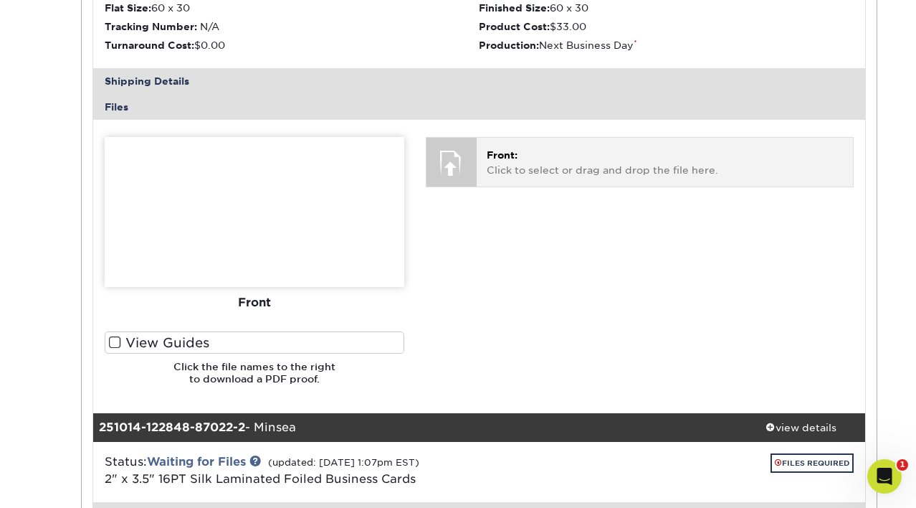
click at [504, 169] on p "Front: Click to select or drag and drop the file here." at bounding box center [665, 162] width 356 height 29
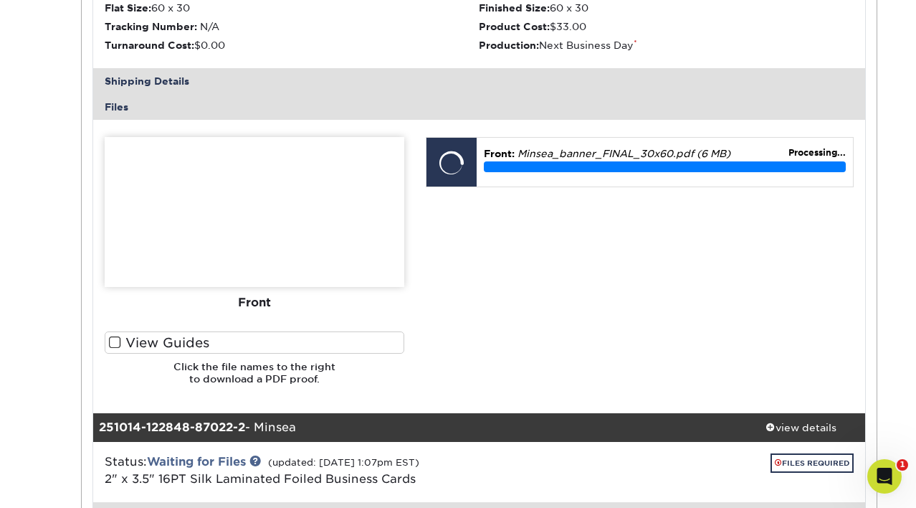
scroll to position [2458, 0]
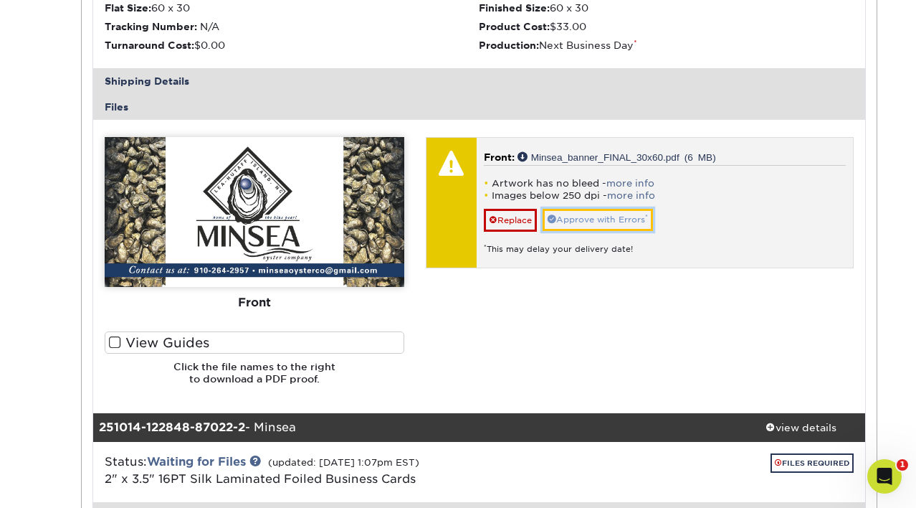
click at [584, 227] on link "Approve with Errors *" at bounding box center [598, 220] width 110 height 22
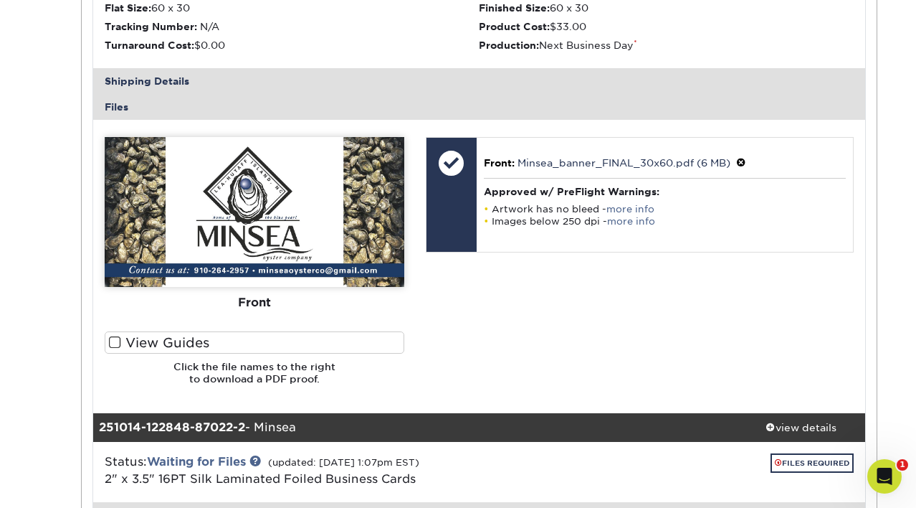
click at [118, 338] on span at bounding box center [115, 343] width 12 height 14
click at [0, 0] on input "View Guides" at bounding box center [0, 0] width 0 height 0
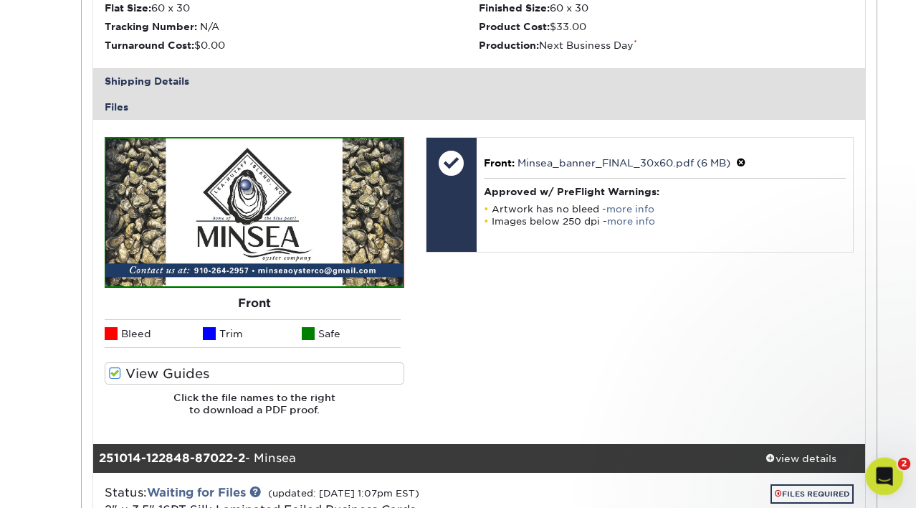
click at [885, 459] on div "Open Intercom Messenger" at bounding box center [882, 473] width 47 height 47
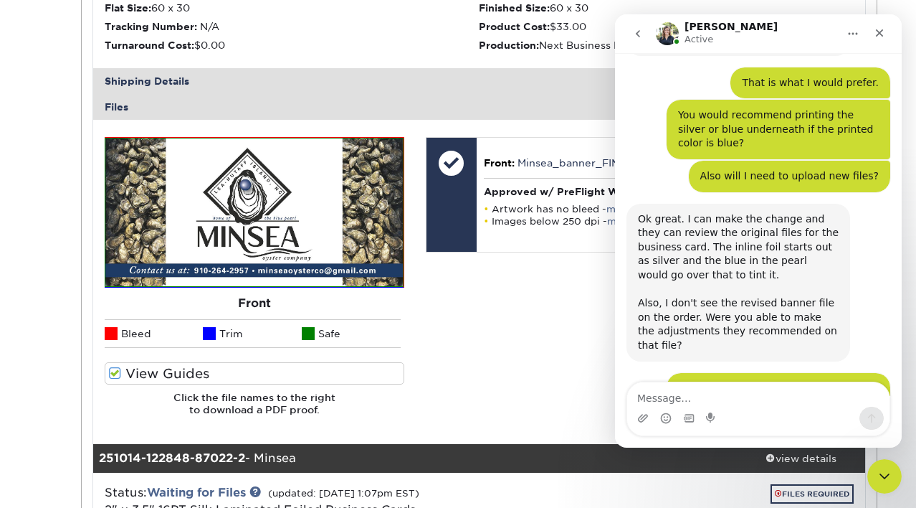
scroll to position [2511, 0]
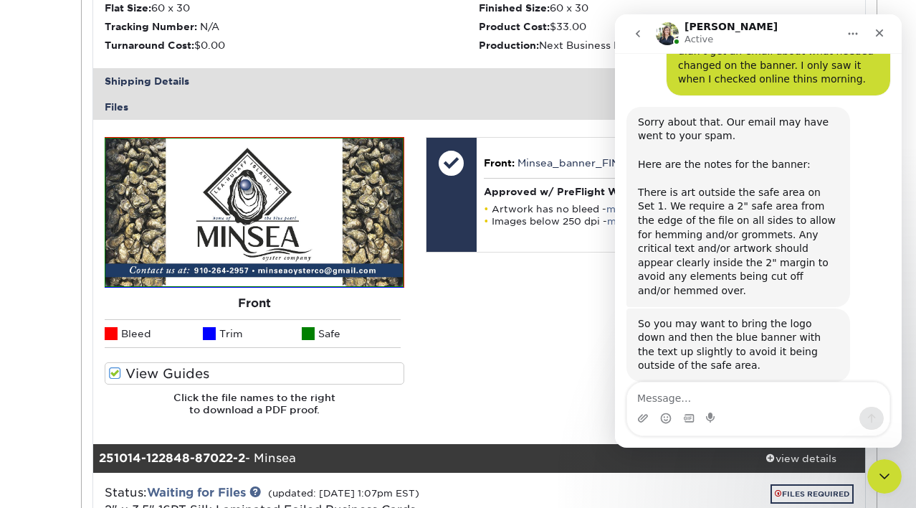
click at [680, 394] on textarea "Message…" at bounding box center [758, 394] width 262 height 24
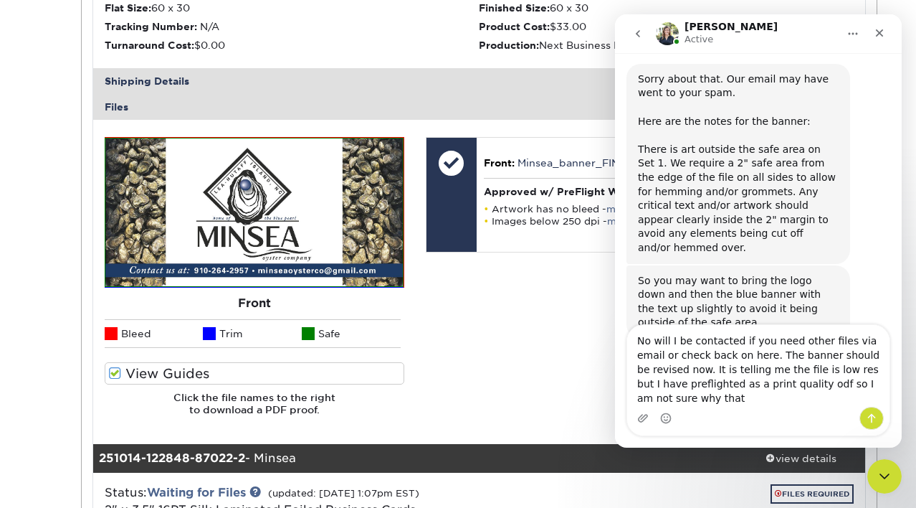
scroll to position [2569, 0]
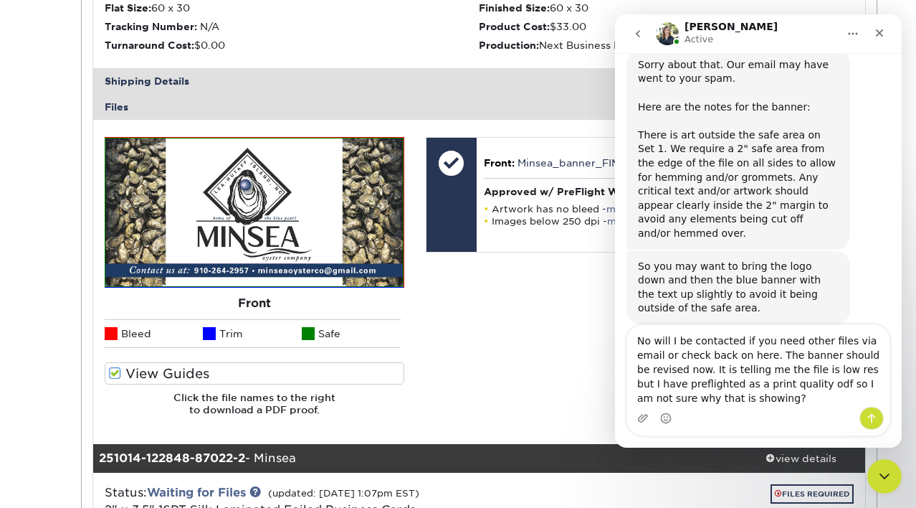
click at [769, 384] on textarea "No will I be contacted if you need other files via email or check back on here.…" at bounding box center [758, 366] width 262 height 82
type textarea "No will I be contacted if you need other files via email or check back on here.…"
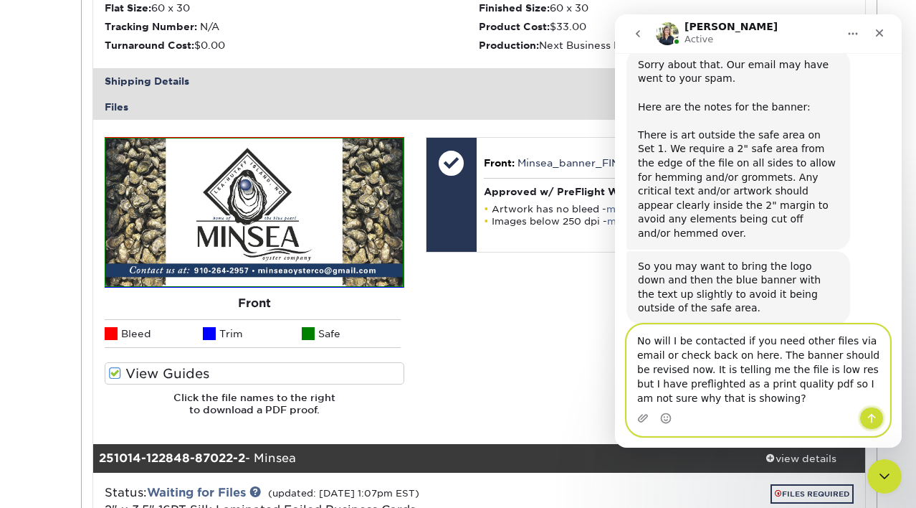
click at [862, 417] on button "Send a message…" at bounding box center [872, 418] width 24 height 23
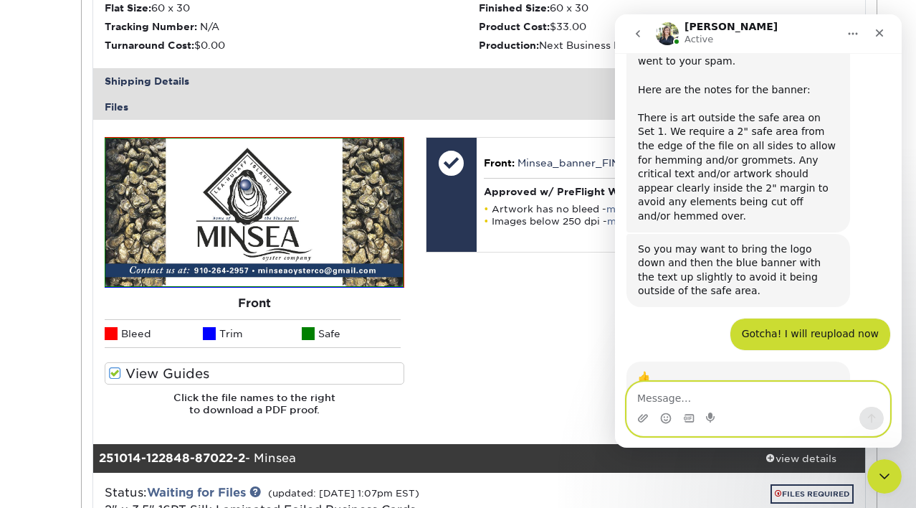
scroll to position [2601, 0]
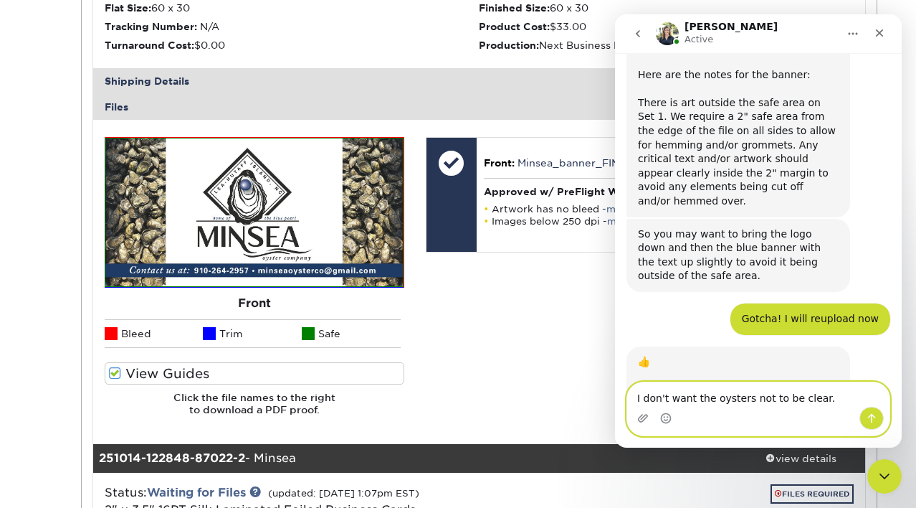
type textarea "I don't want the oysters not to be clear."
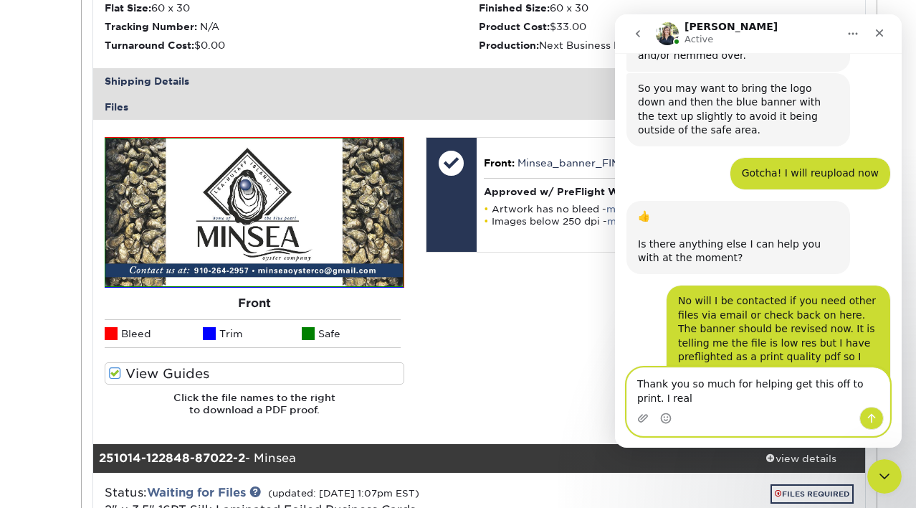
scroll to position [2761, 0]
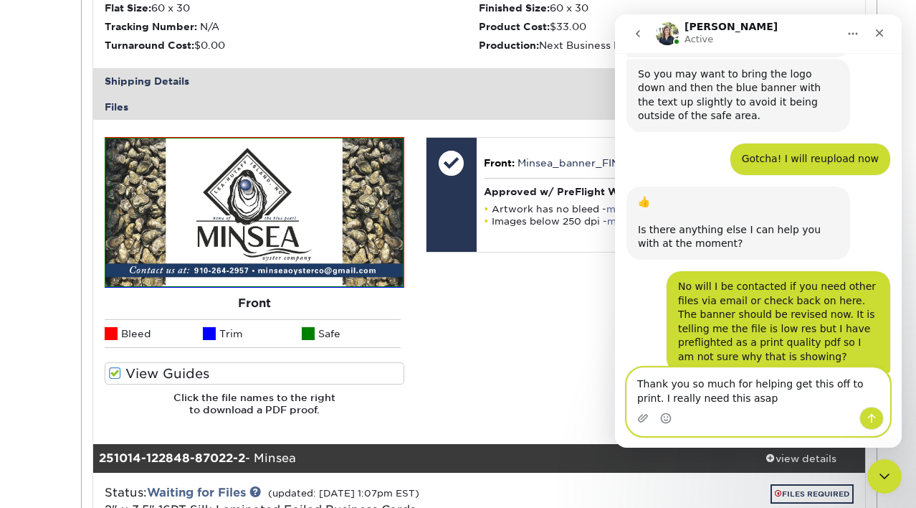
type textarea "Thank you so much for helping get this off to print. I really need this asap"
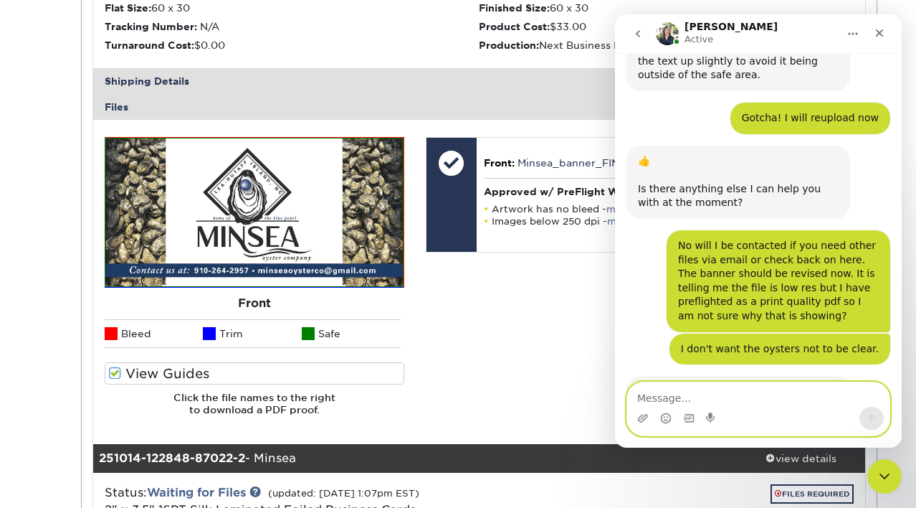
scroll to position [2803, 0]
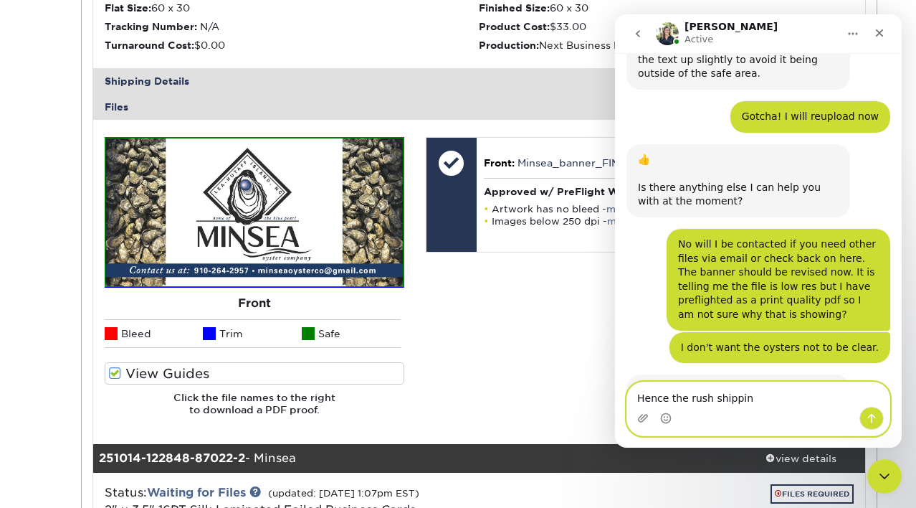
type textarea "Hence the rush shipping"
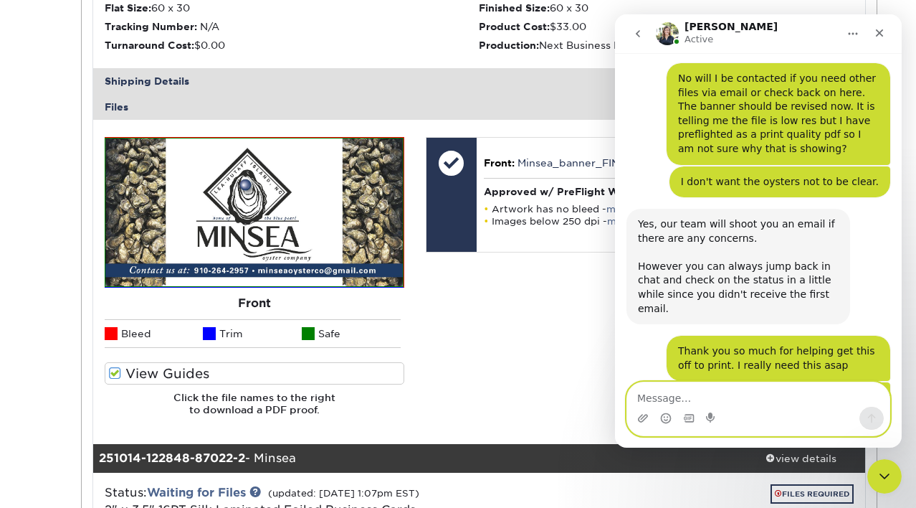
scroll to position [2967, 0]
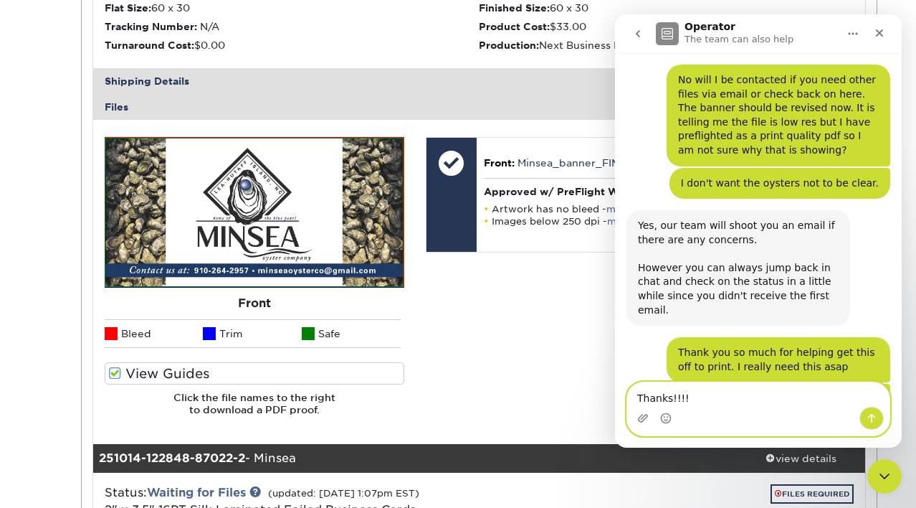
type textarea "Thanks!!!!!"
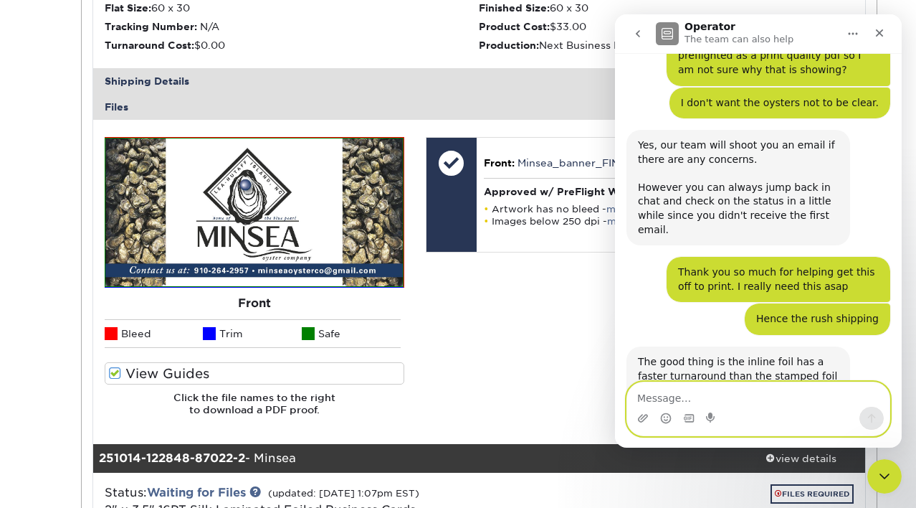
scroll to position [3010, 0]
